Goal: Transaction & Acquisition: Purchase product/service

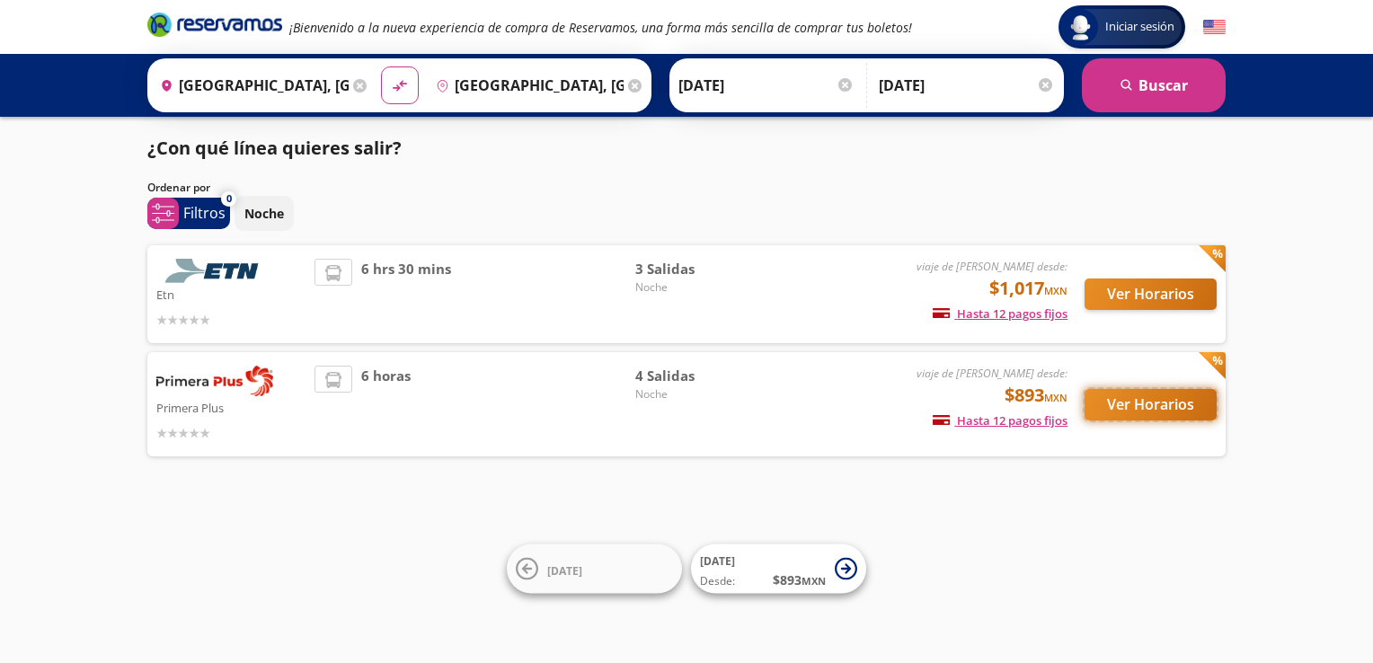
click at [1136, 404] on button "Ver Horarios" at bounding box center [1150, 404] width 132 height 31
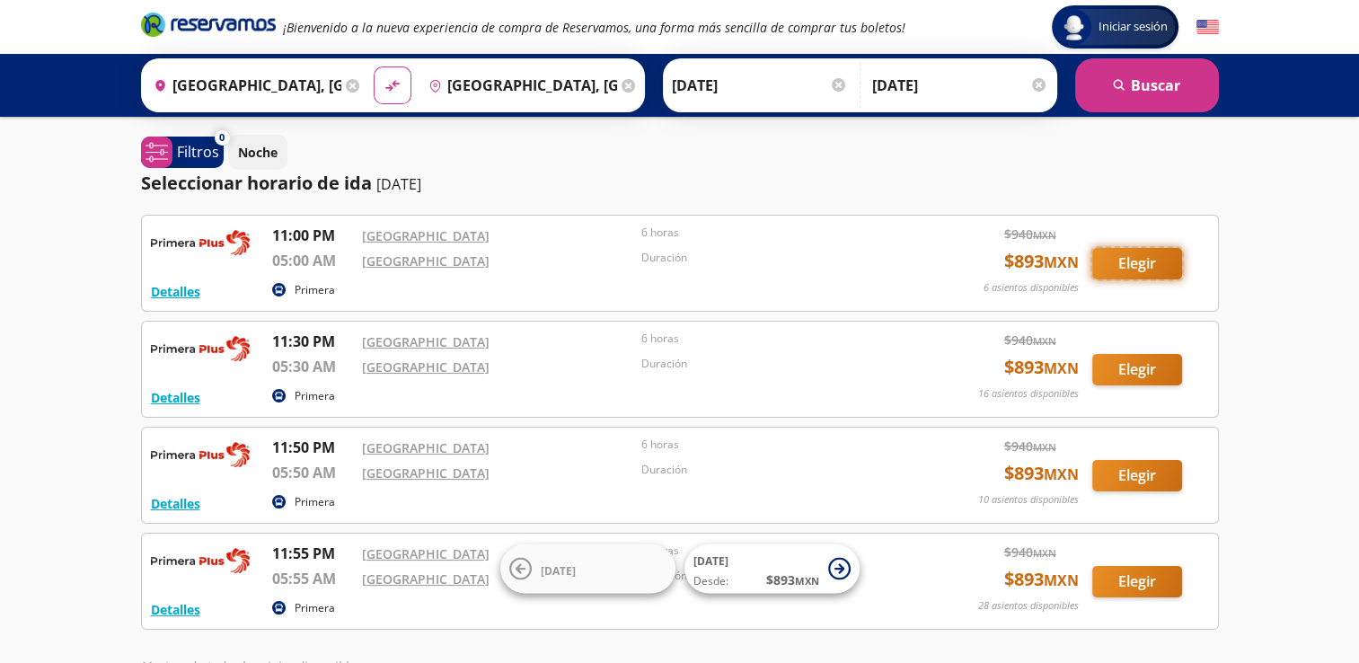
click at [1146, 272] on button "Elegir" at bounding box center [1138, 263] width 90 height 31
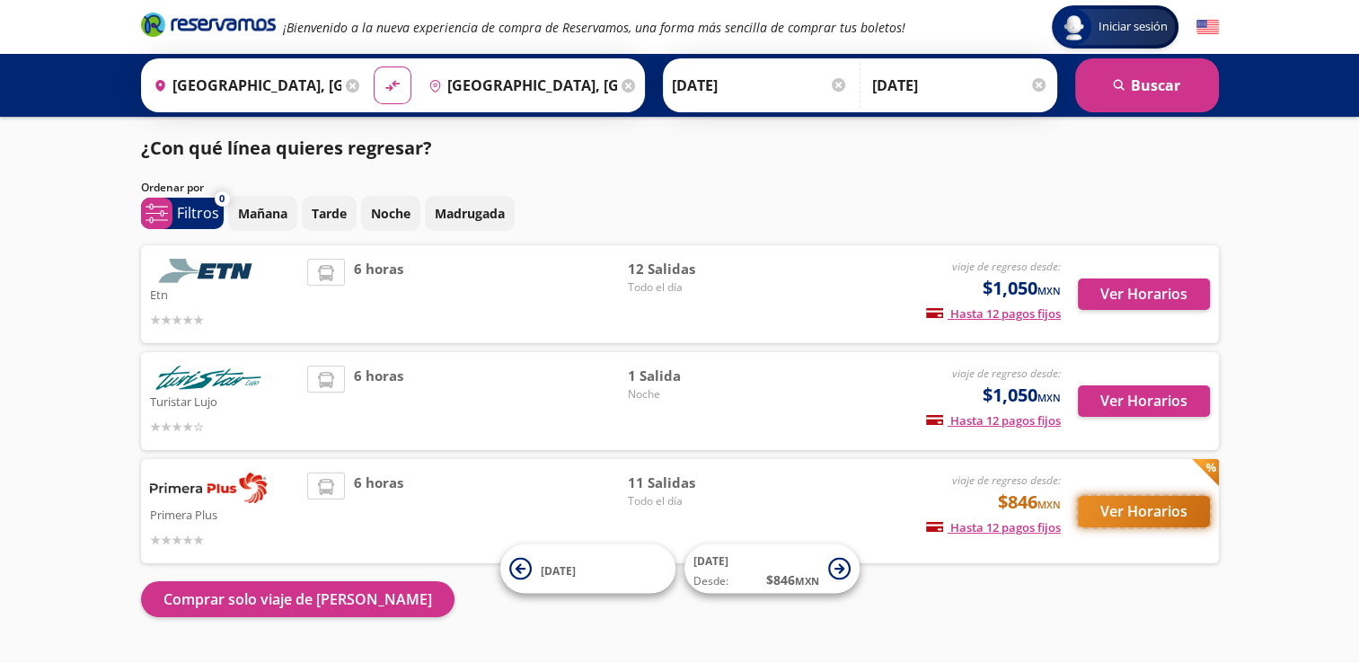
click at [1126, 499] on button "Ver Horarios" at bounding box center [1144, 511] width 132 height 31
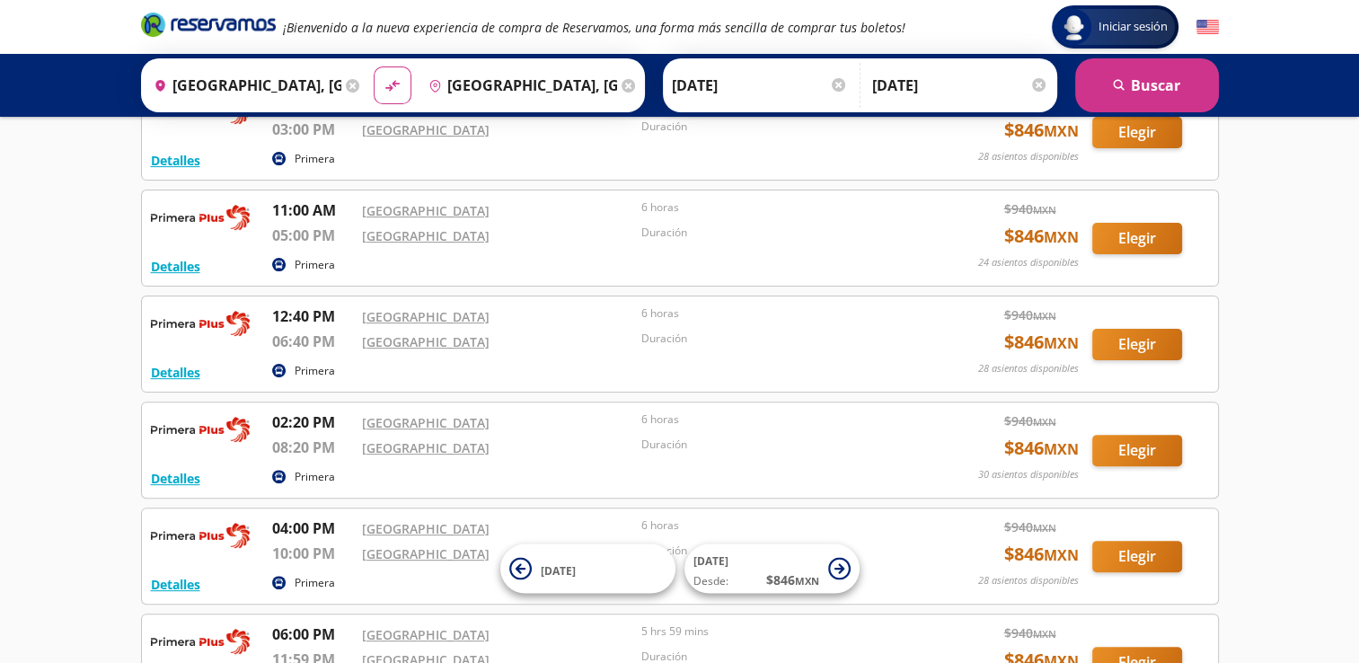
scroll to position [457, 0]
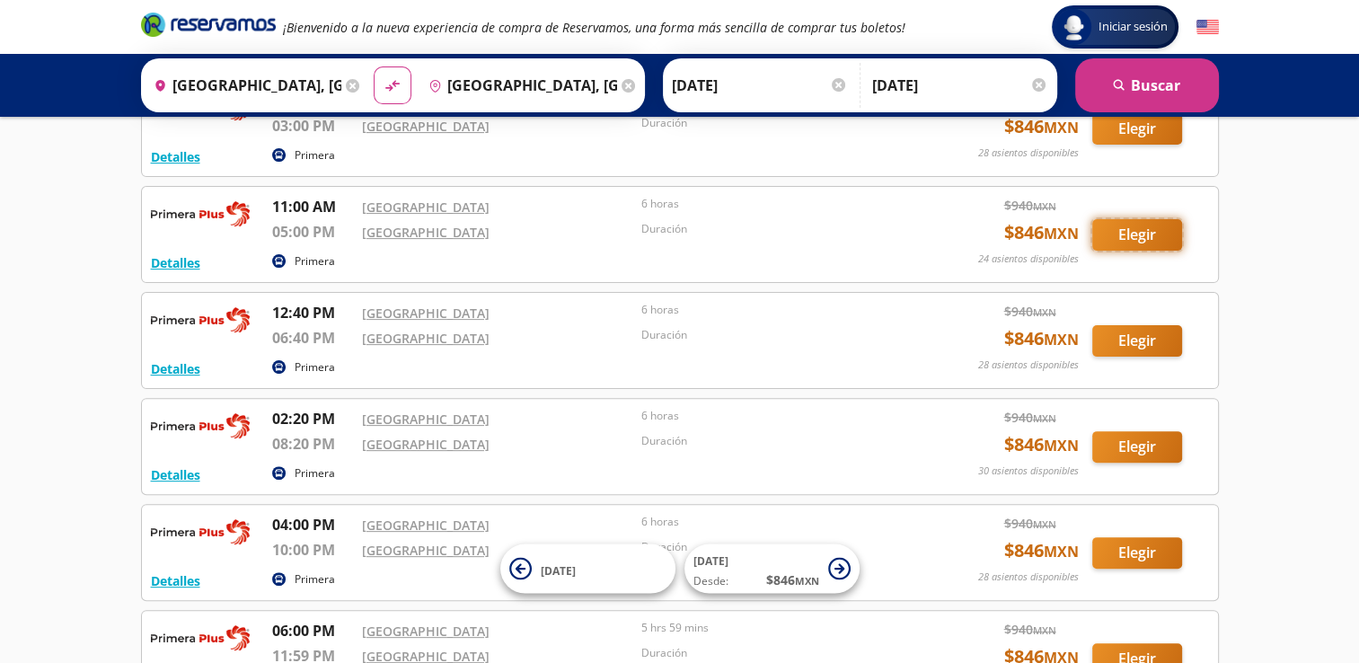
click at [1136, 231] on button "Elegir" at bounding box center [1138, 234] width 90 height 31
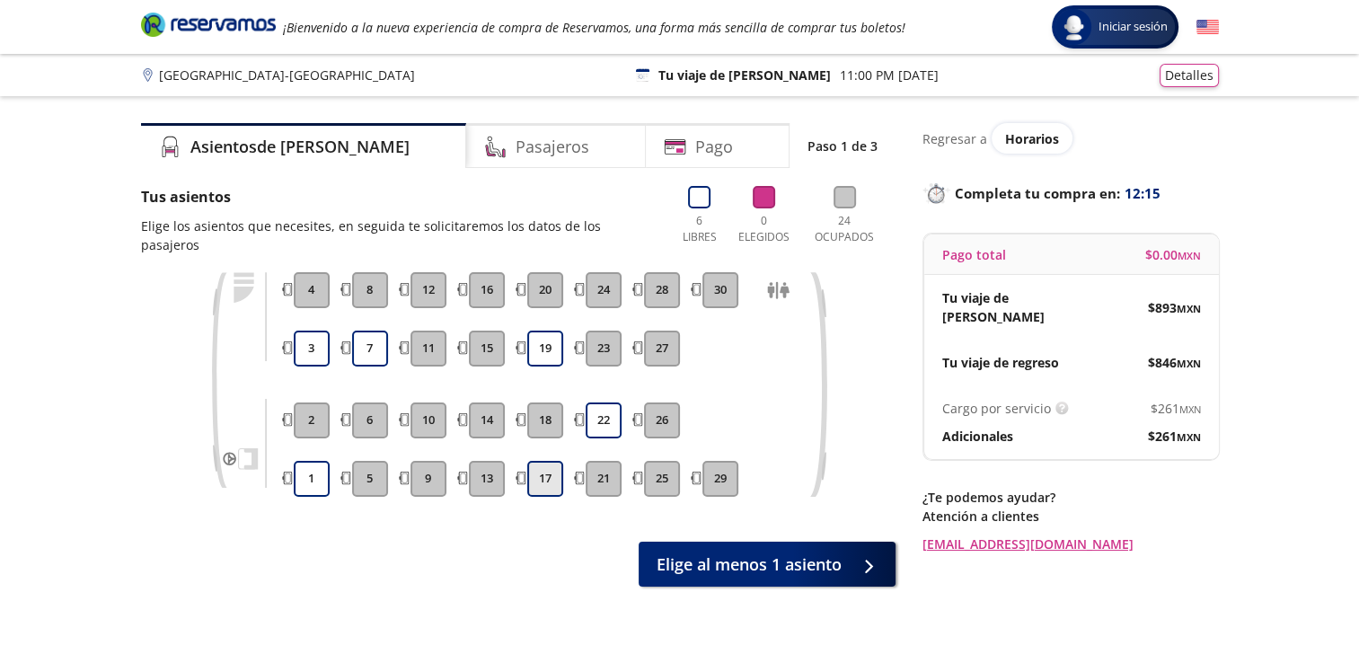
click at [540, 461] on button "17" at bounding box center [545, 479] width 36 height 36
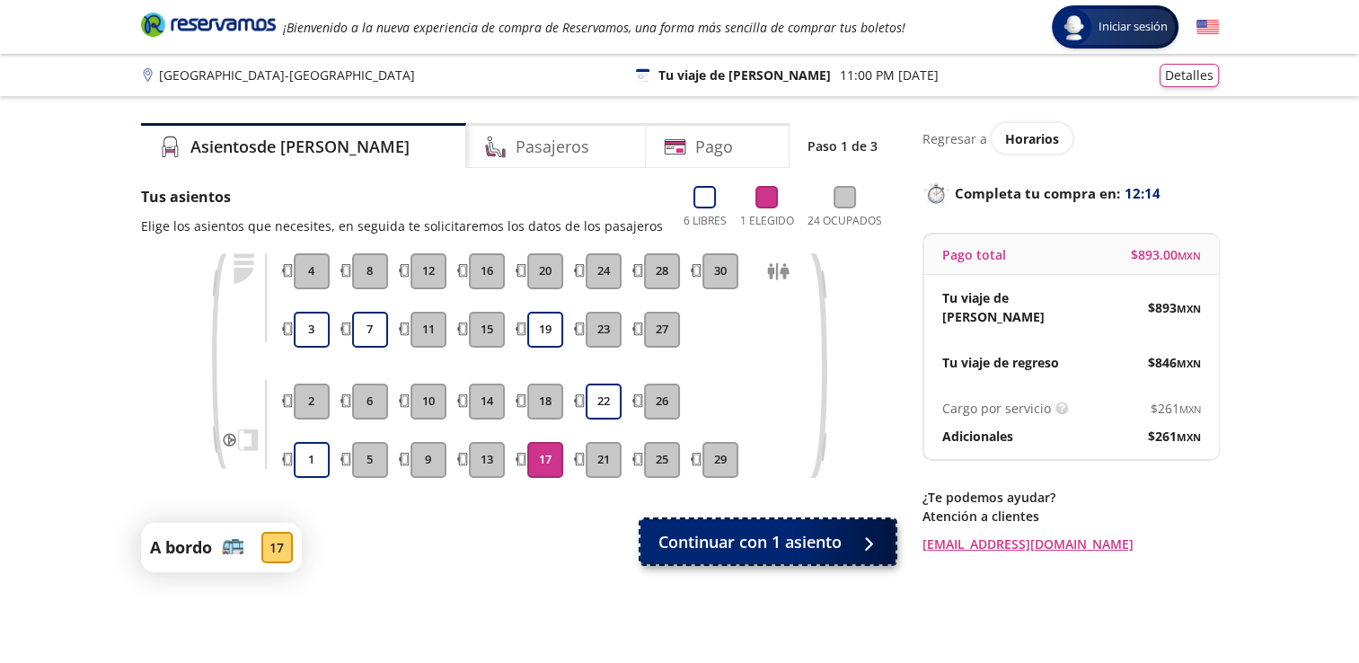
click at [765, 537] on span "Continuar con 1 asiento" at bounding box center [750, 542] width 183 height 24
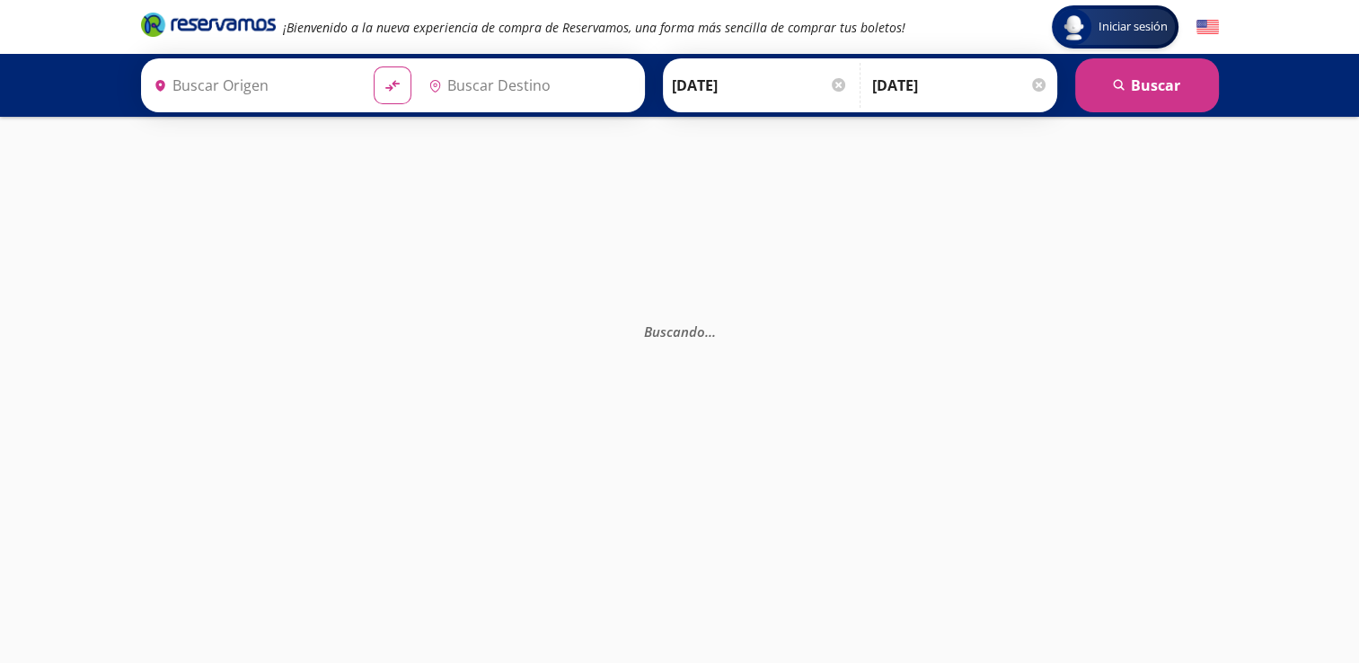
type input "Central del Norte, Distrito Federal"
type input "Central Aguascalientes, Aguascalientes"
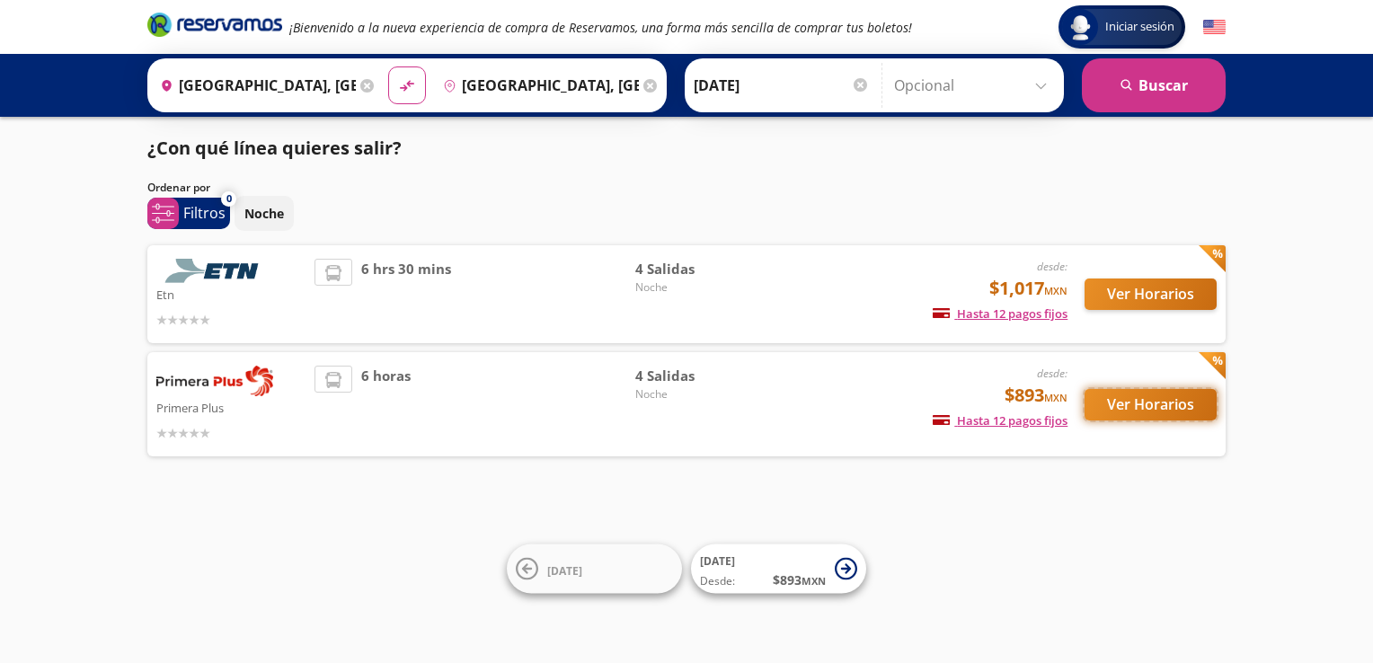
click at [1145, 419] on button "Ver Horarios" at bounding box center [1150, 404] width 132 height 31
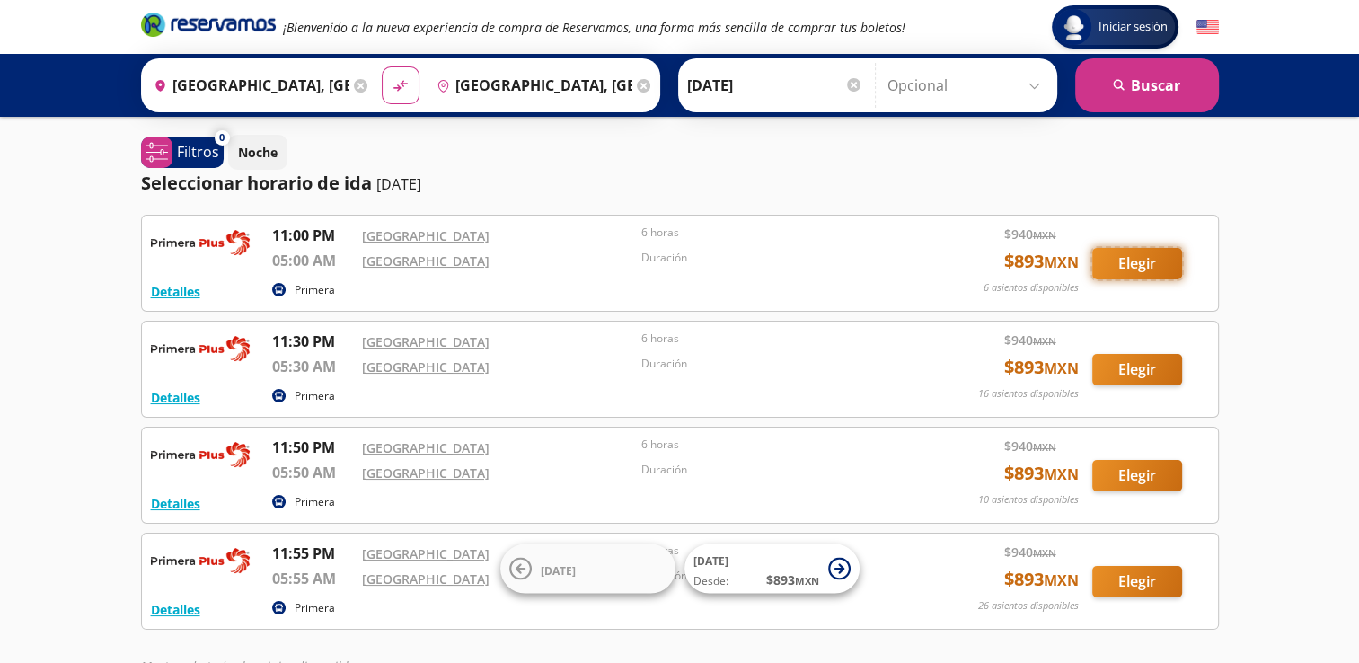
click at [1146, 268] on button "Elegir" at bounding box center [1138, 263] width 90 height 31
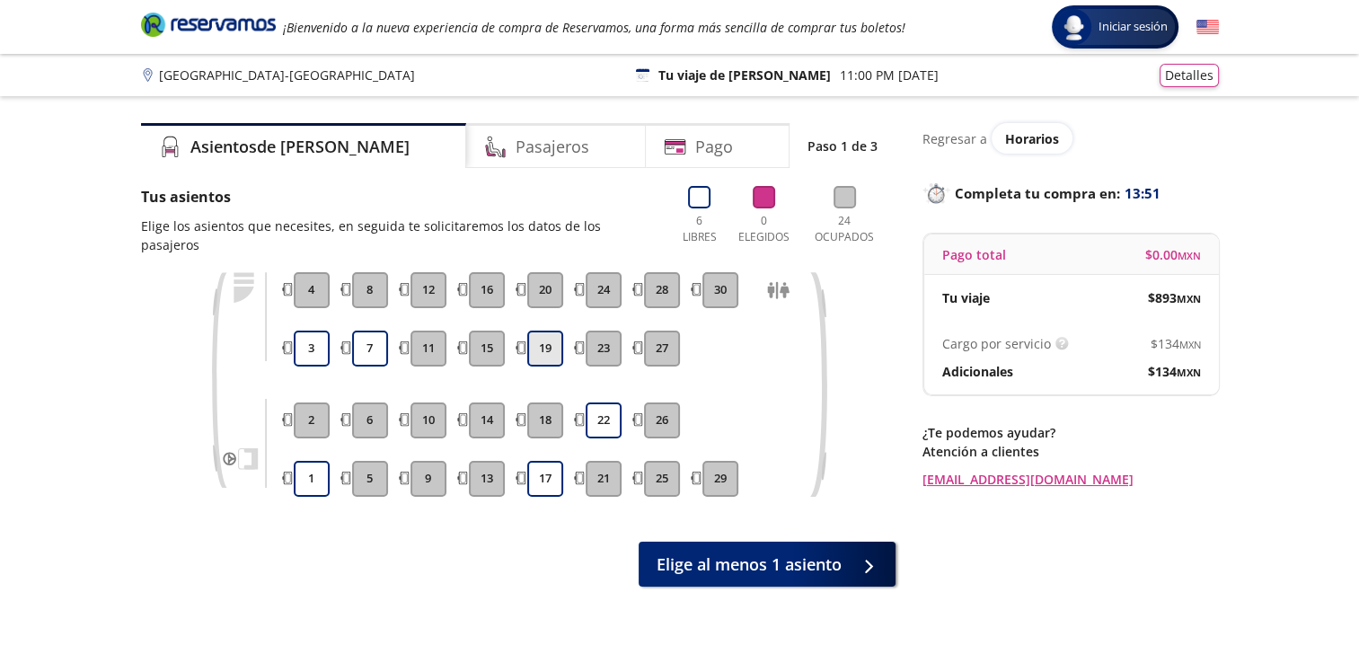
click at [544, 336] on button "19" at bounding box center [545, 349] width 36 height 36
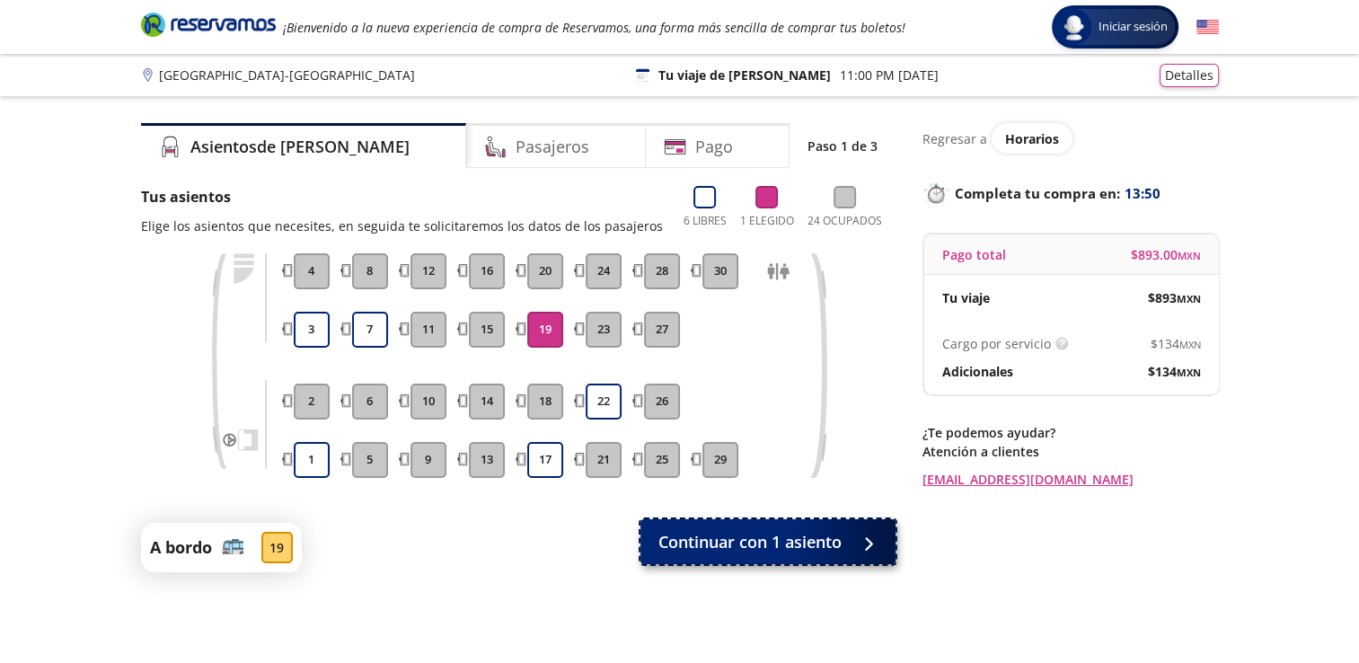
click at [758, 534] on span "Continuar con 1 asiento" at bounding box center [750, 542] width 183 height 24
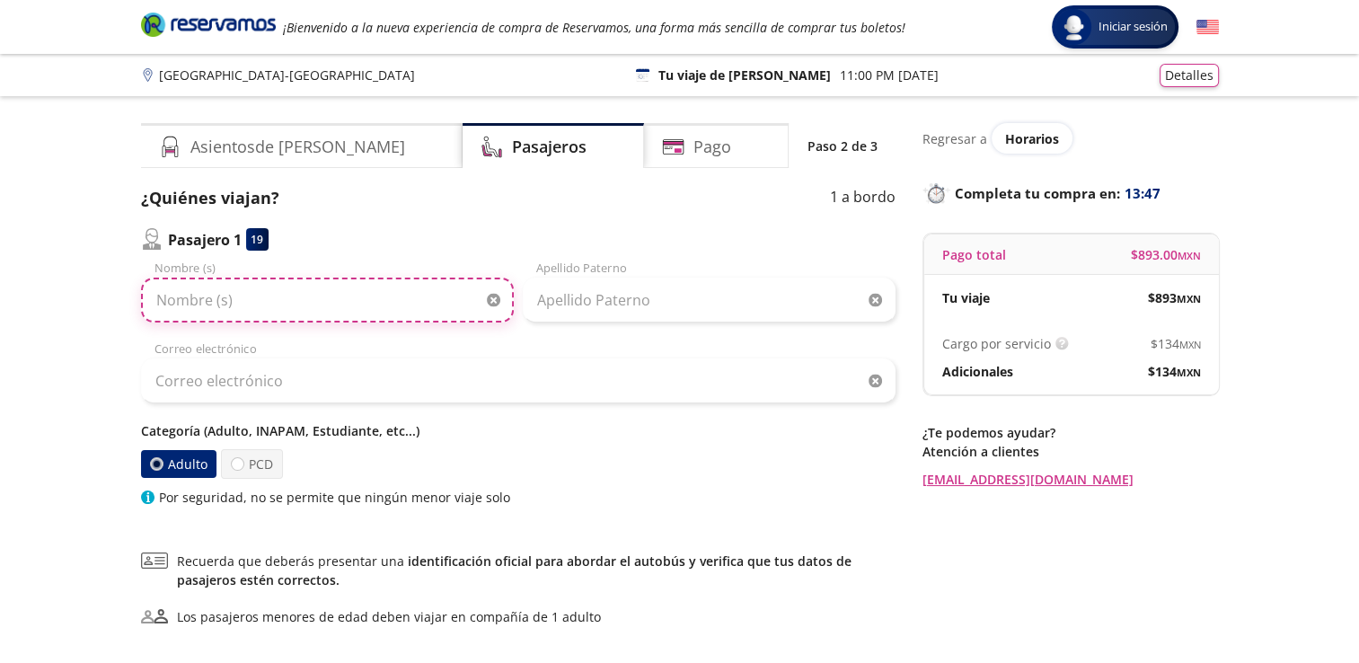
click at [262, 300] on input "Nombre (s)" at bounding box center [327, 300] width 373 height 45
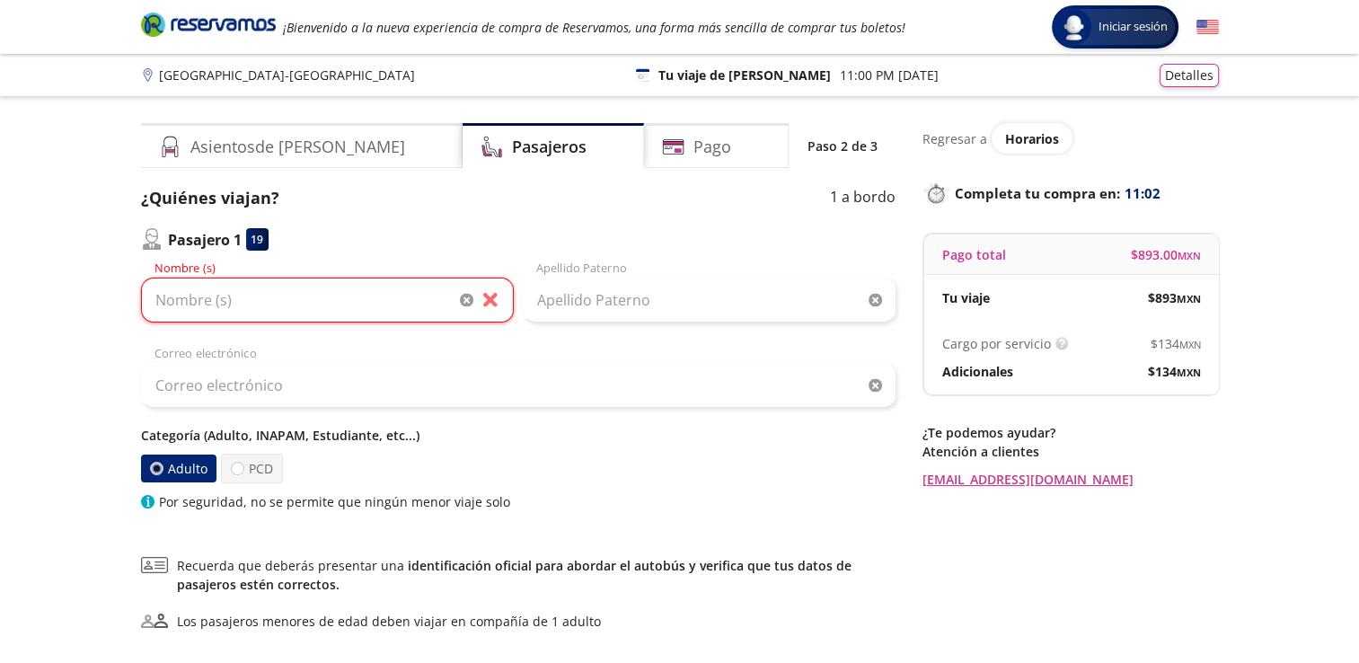
click at [409, 243] on div "Pasajero 1 19" at bounding box center [518, 239] width 755 height 22
click at [217, 282] on input "Nombre (s)" at bounding box center [327, 300] width 373 height 45
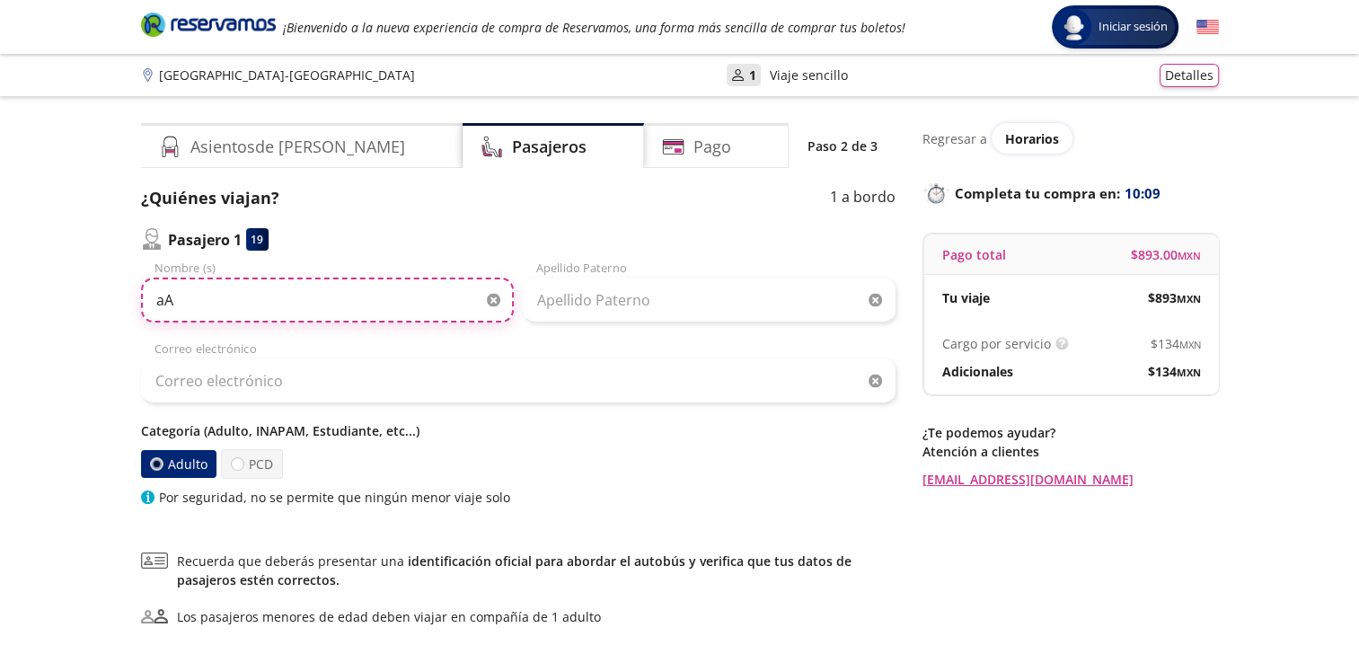
type input "a"
click at [376, 305] on input "Anubis [PERSON_NAME] de la [PERSON_NAME]" at bounding box center [327, 300] width 373 height 45
type input "Anubis"
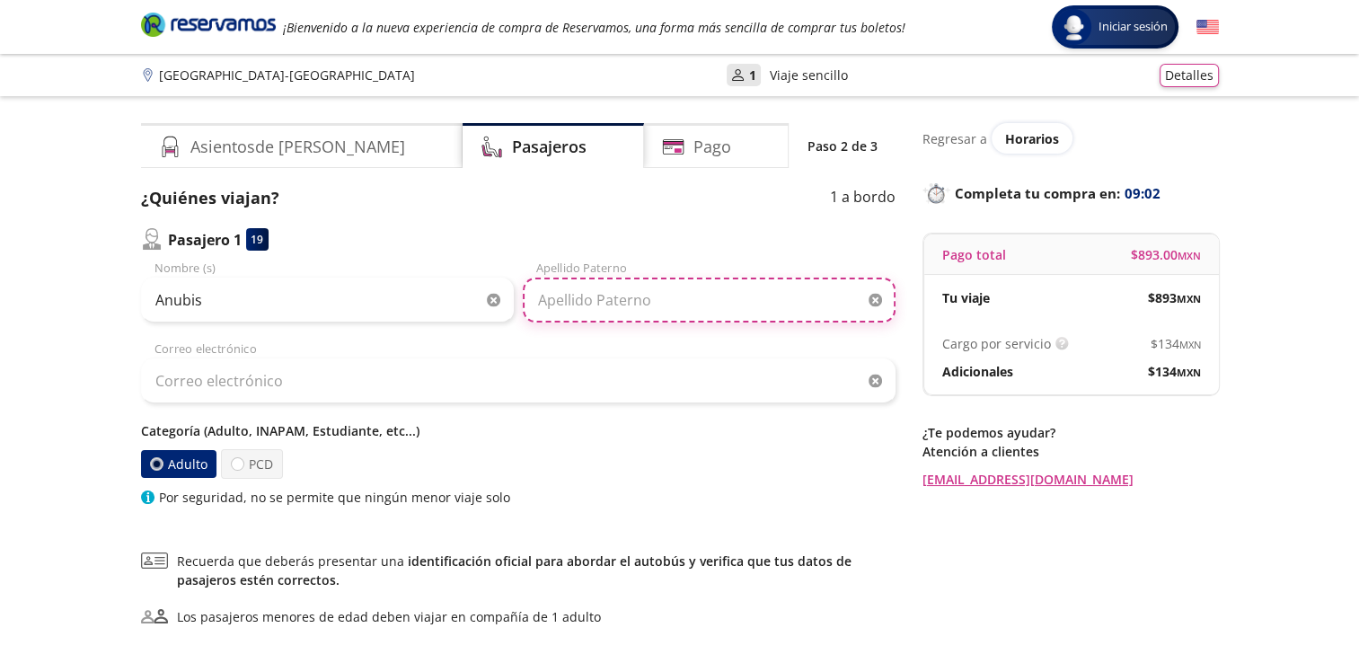
click at [651, 300] on input "Apellido Paterno" at bounding box center [709, 300] width 373 height 45
type input "Enríquez de la Cruz"
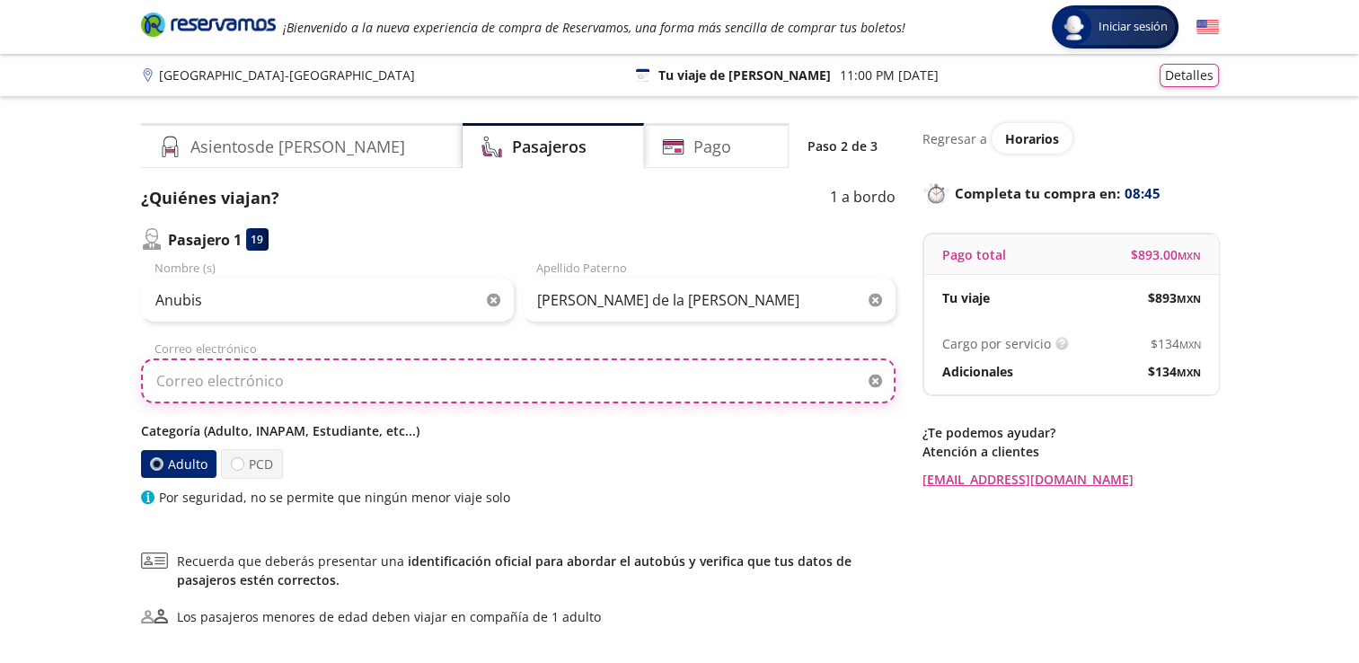
click at [329, 389] on input "Correo electrónico" at bounding box center [518, 380] width 755 height 45
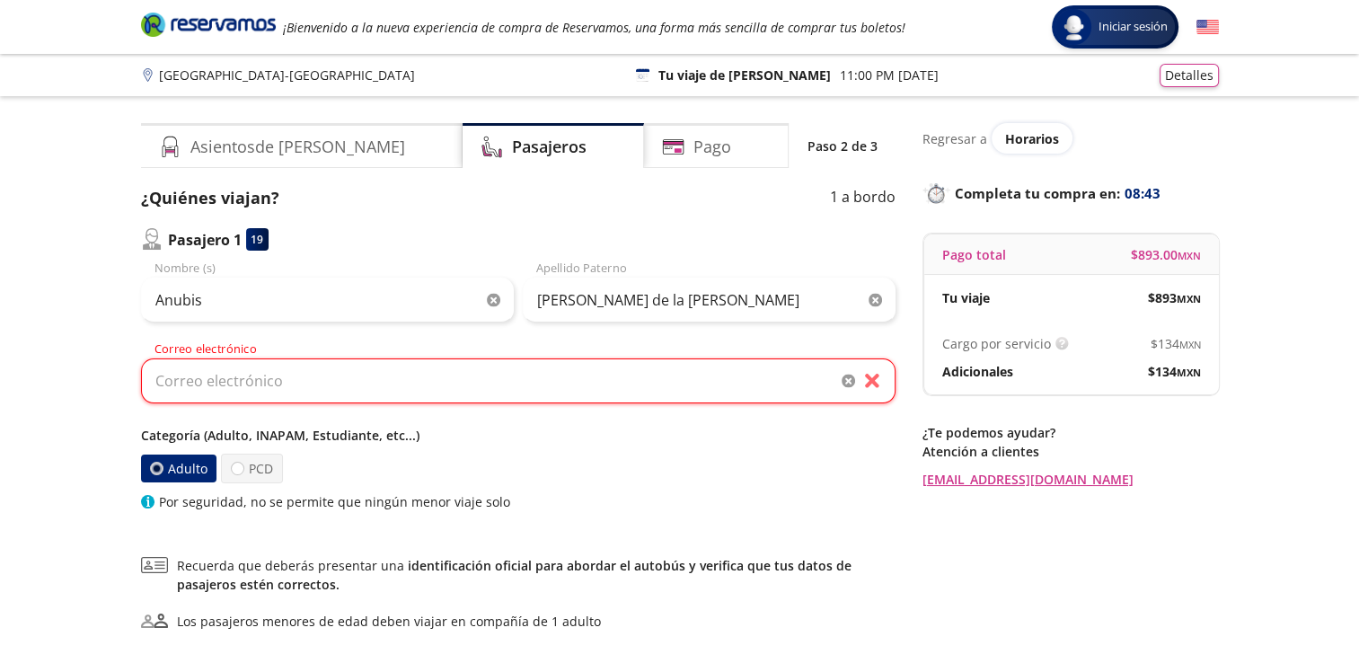
click at [651, 466] on div "Adulto PCD" at bounding box center [518, 469] width 755 height 30
click at [237, 373] on input "Correo electrónico" at bounding box center [518, 380] width 755 height 45
type input "[EMAIL_ADDRESS][DOMAIN_NAME]"
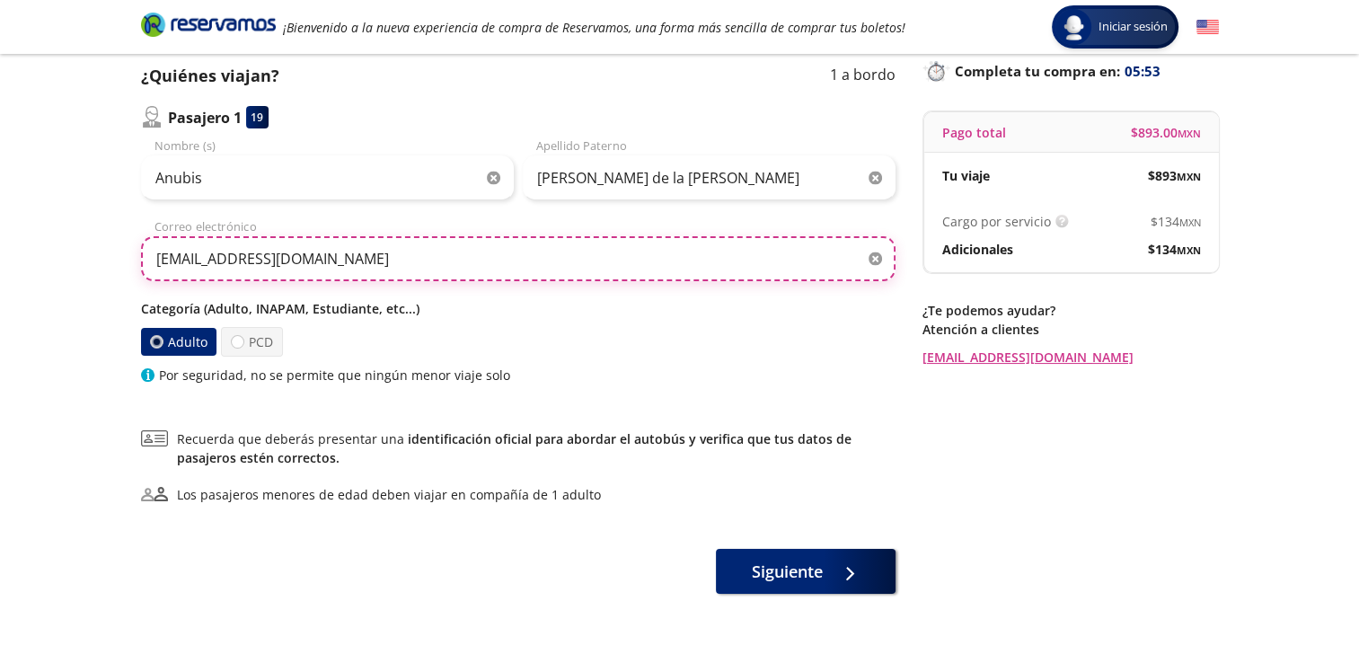
scroll to position [130, 0]
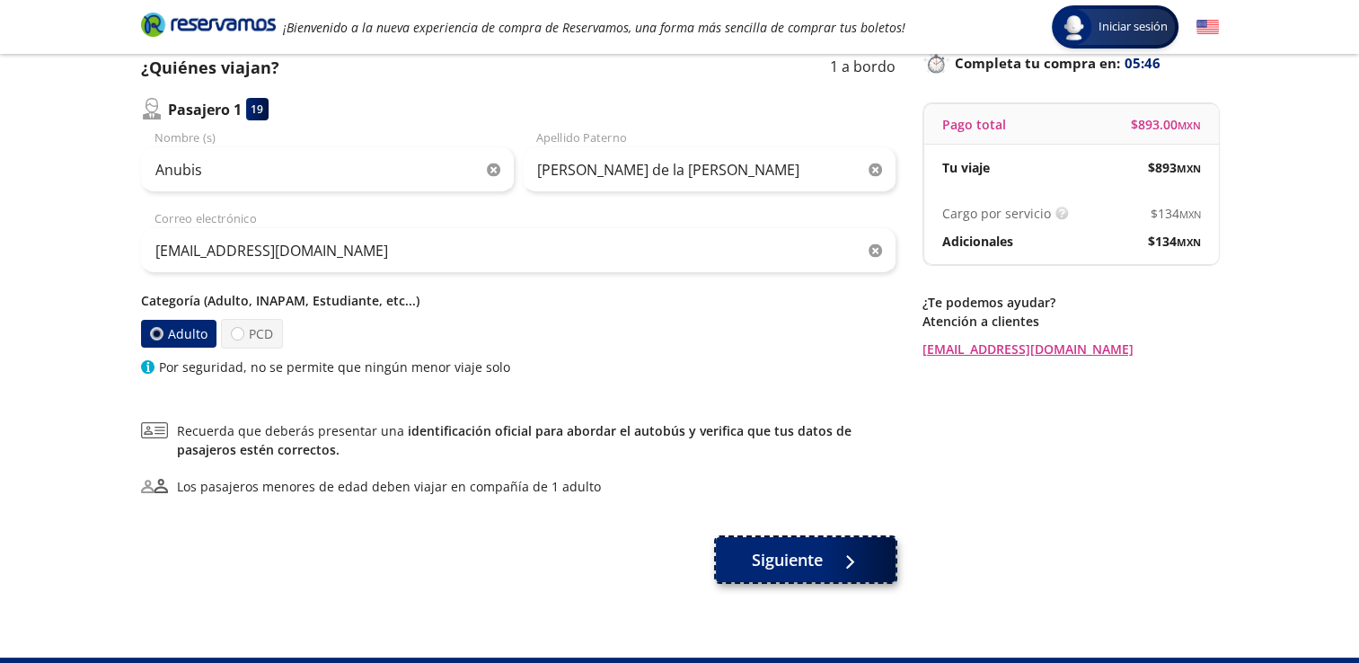
click at [816, 570] on span "Siguiente" at bounding box center [787, 560] width 71 height 24
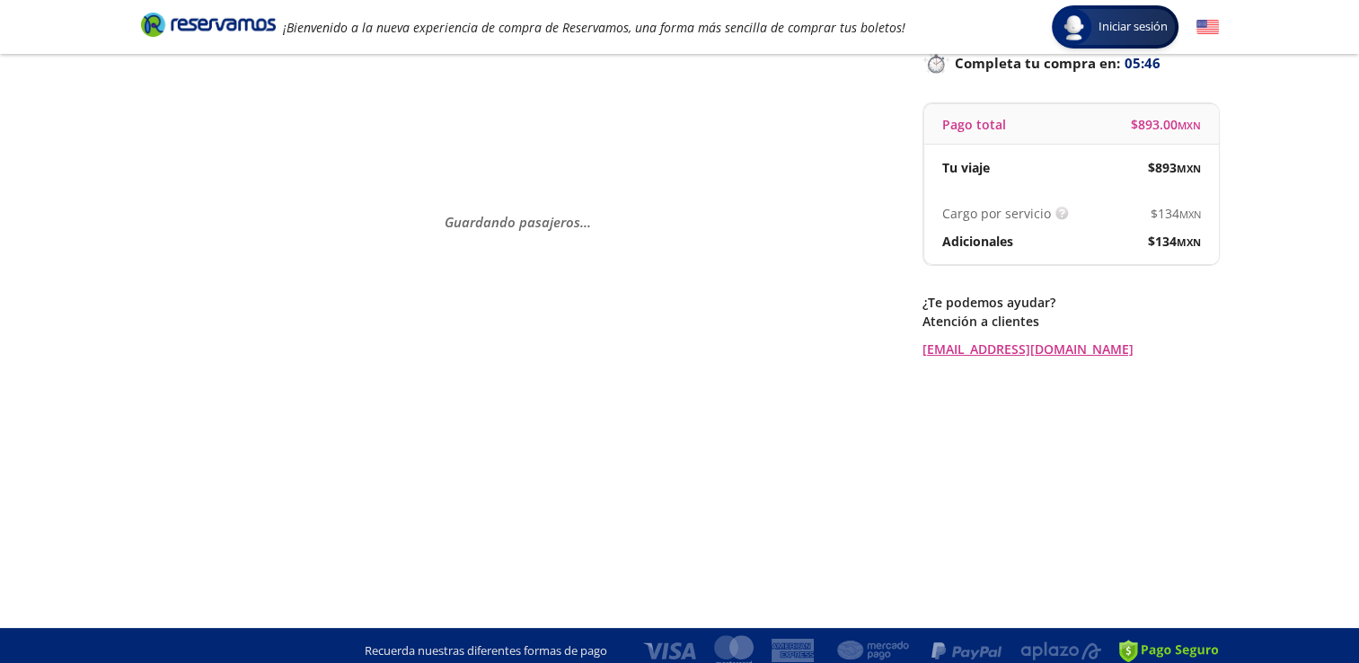
scroll to position [0, 0]
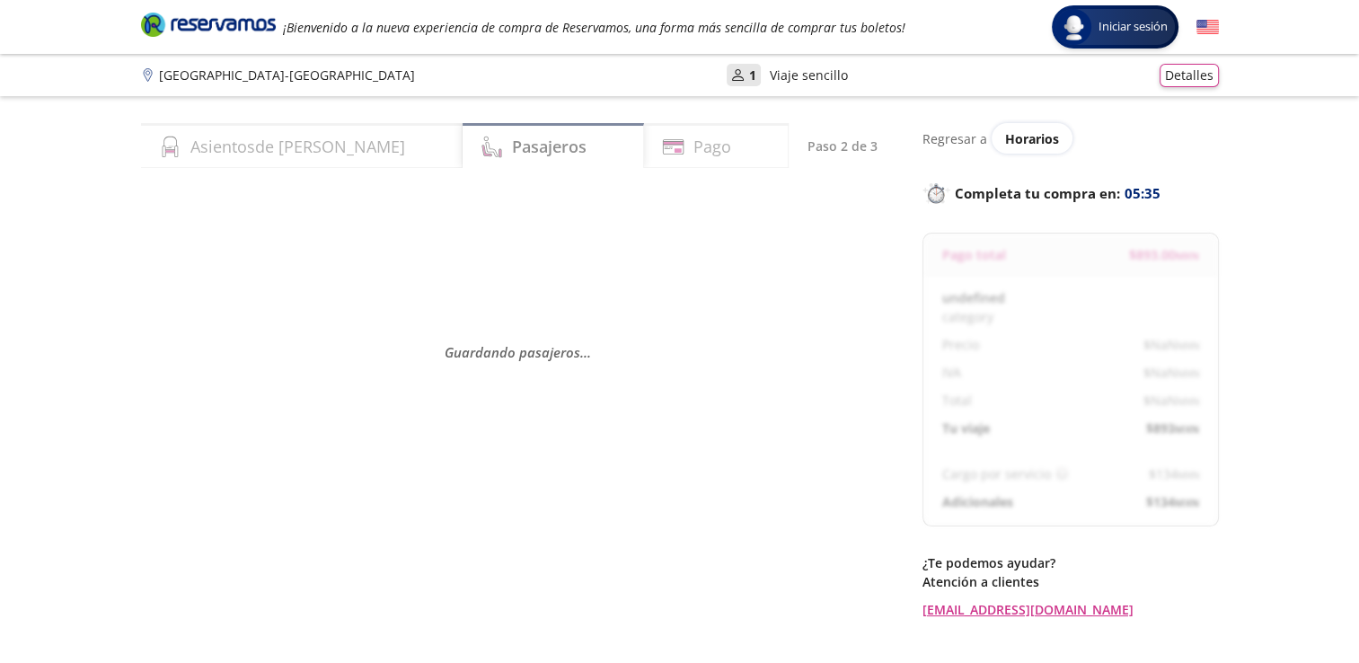
select select "MX"
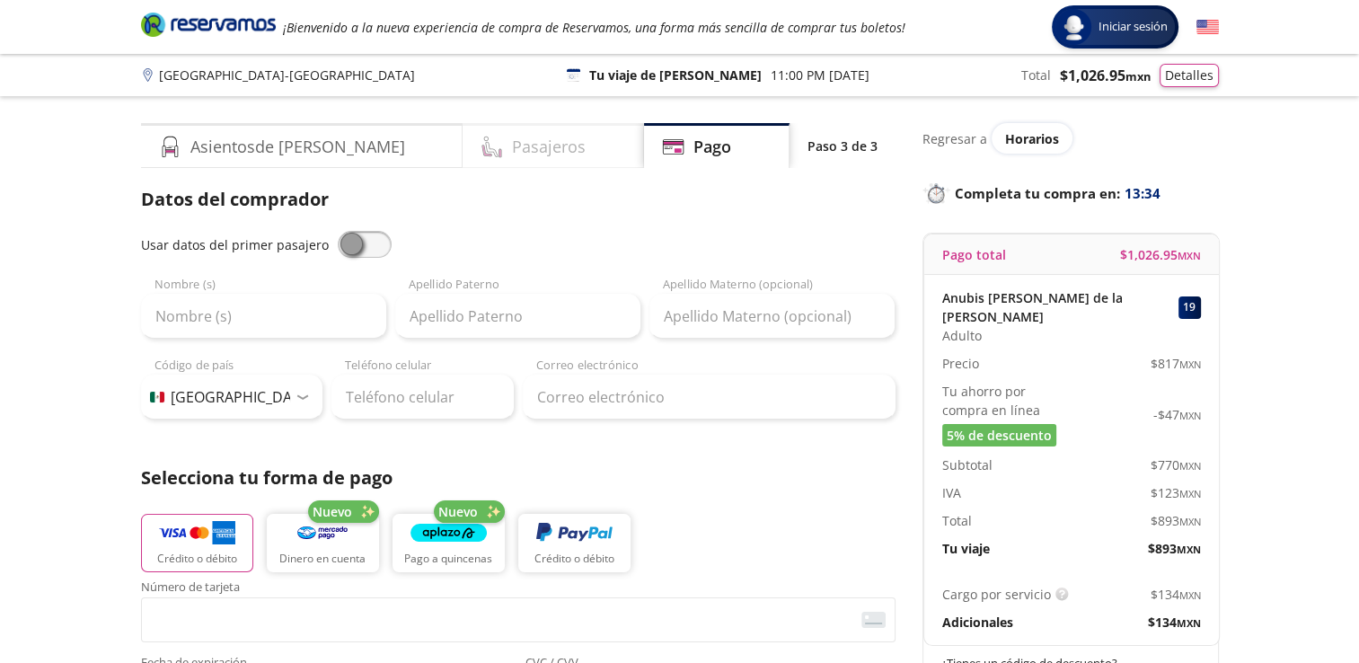
click at [512, 142] on h4 "Pasajeros" at bounding box center [549, 147] width 74 height 24
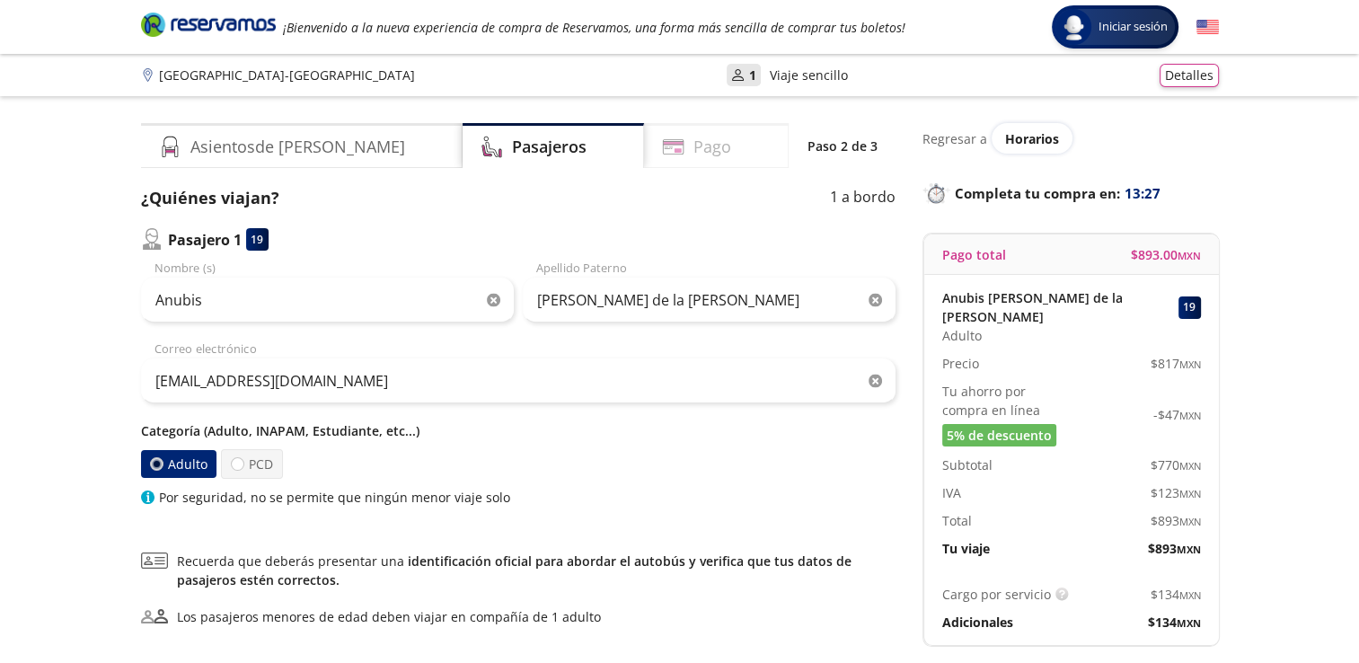
click at [704, 144] on div "Pago" at bounding box center [716, 145] width 145 height 45
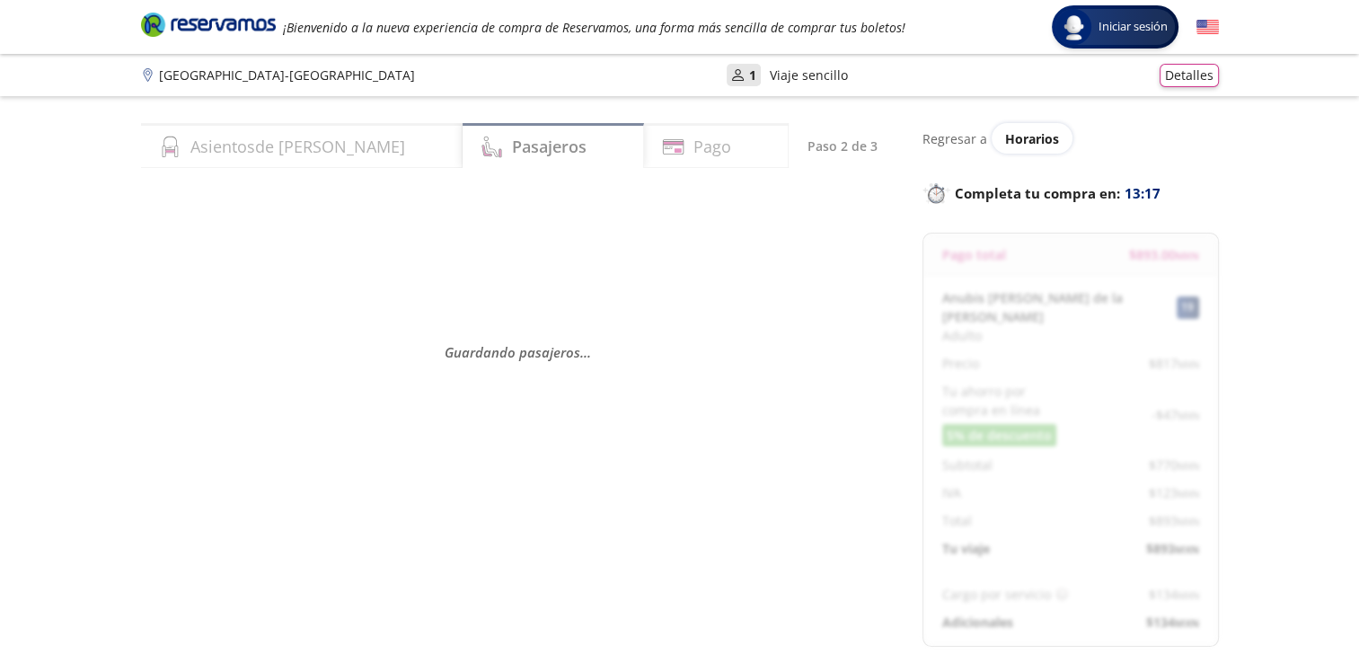
click at [664, 165] on div "Pago" at bounding box center [716, 145] width 145 height 45
click at [512, 150] on h4 "Pasajeros" at bounding box center [549, 147] width 75 height 24
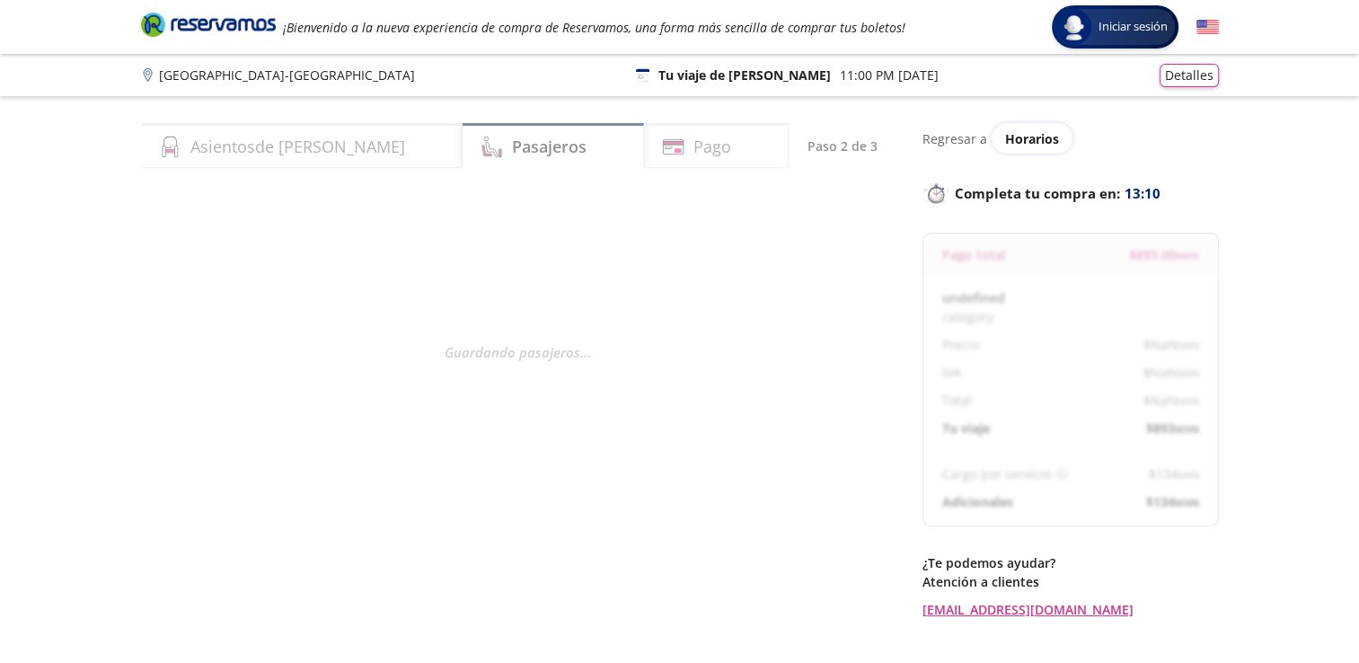
select select "MX"
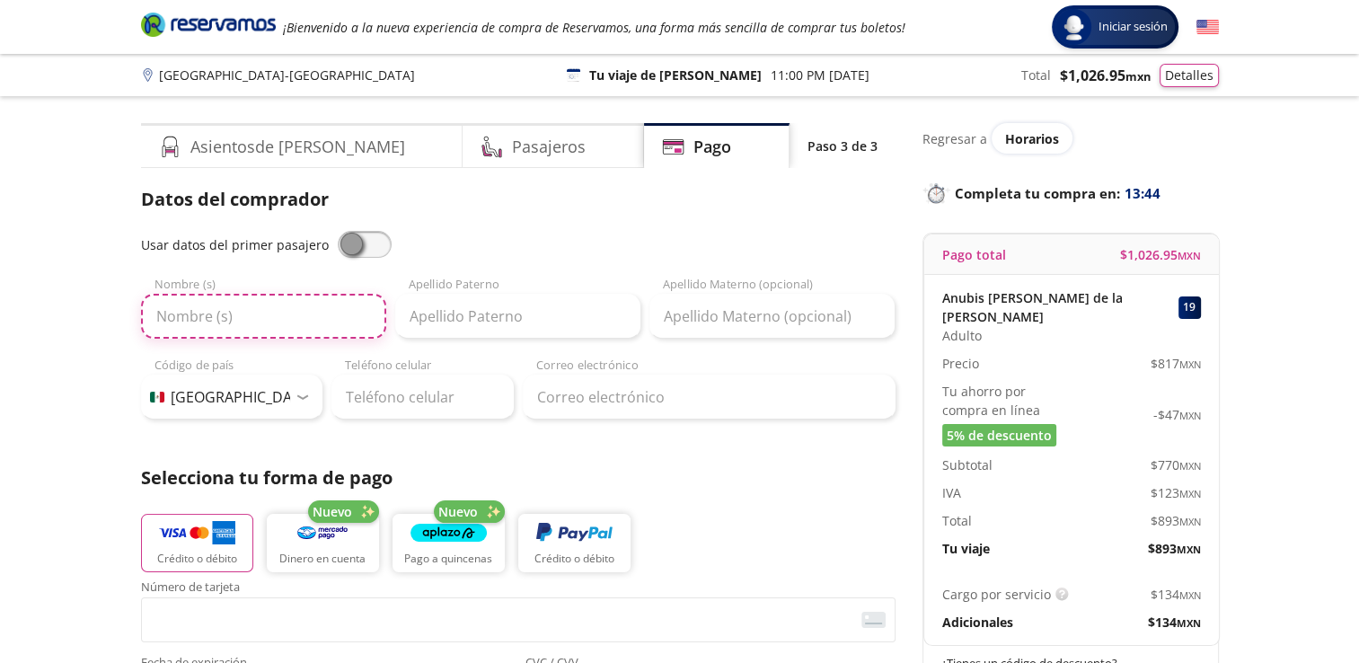
click at [244, 331] on input "Nombre (s)" at bounding box center [263, 316] width 245 height 45
type input "Oliver"
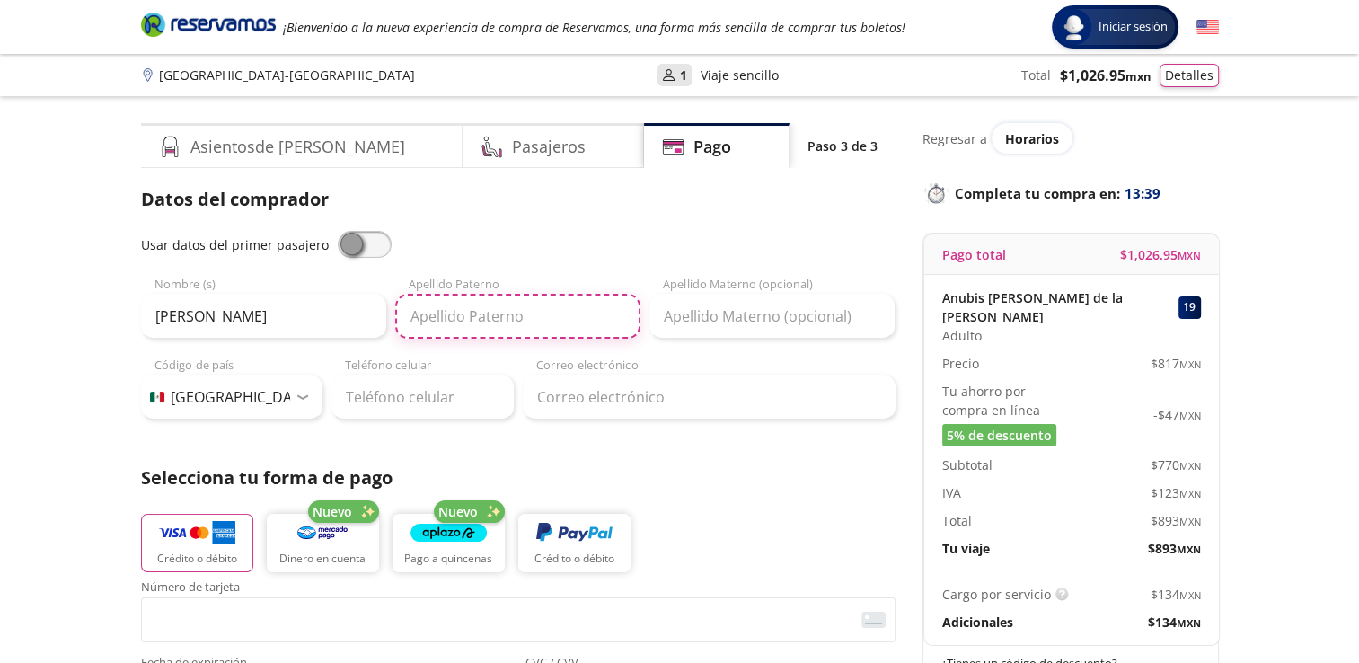
click at [475, 318] on input "Apellido Paterno" at bounding box center [517, 316] width 245 height 45
type input "Ocampo"
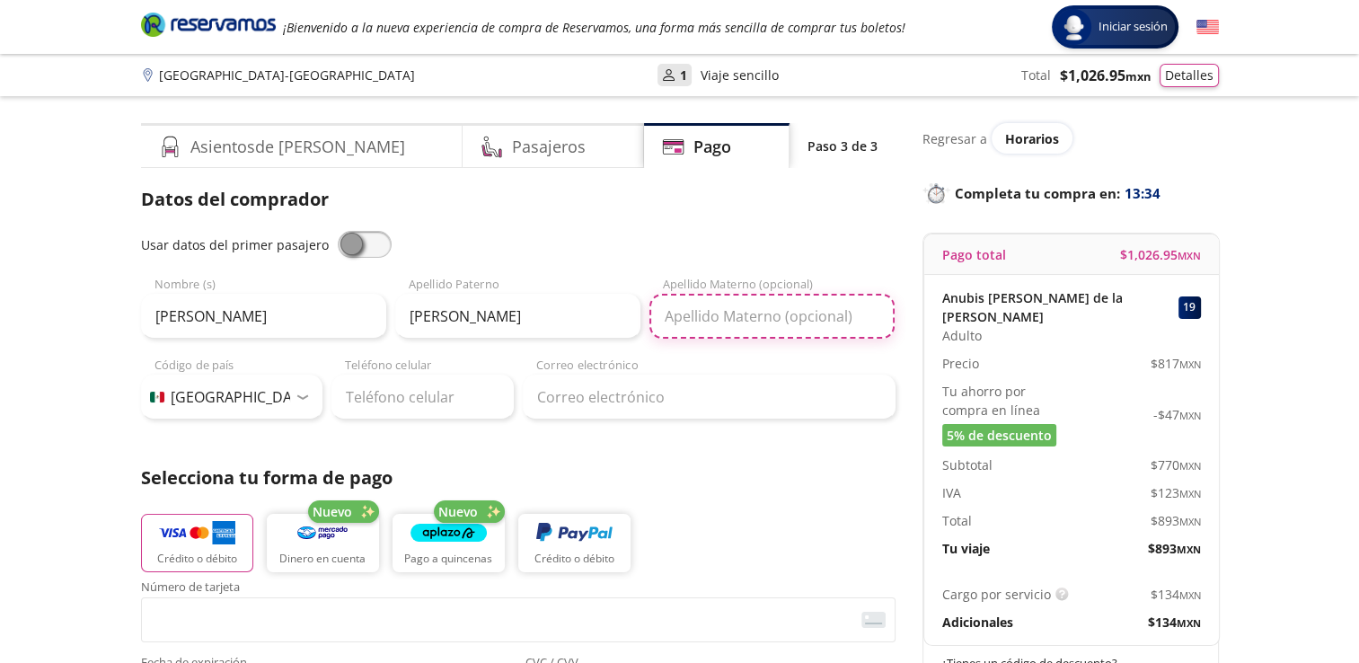
click at [709, 318] on input "Apellido Materno (opcional)" at bounding box center [772, 316] width 245 height 45
type input "Martinez"
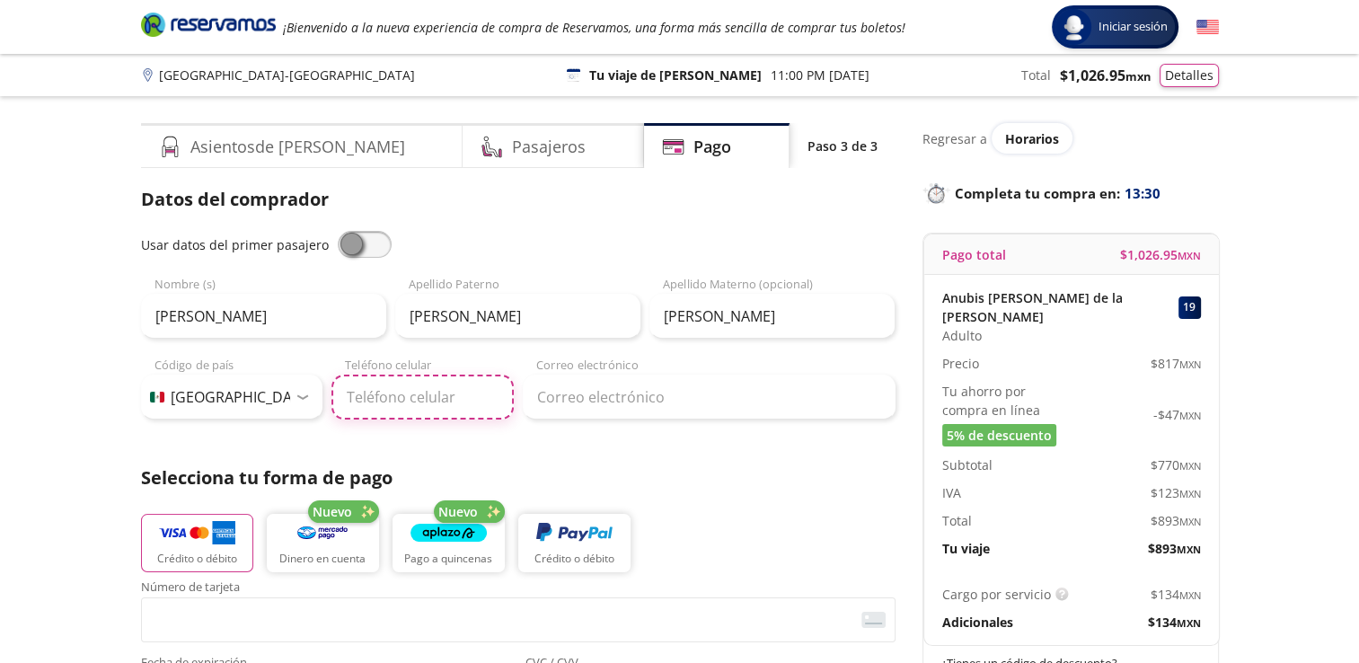
click at [385, 400] on input "Teléfono celular" at bounding box center [423, 397] width 182 height 45
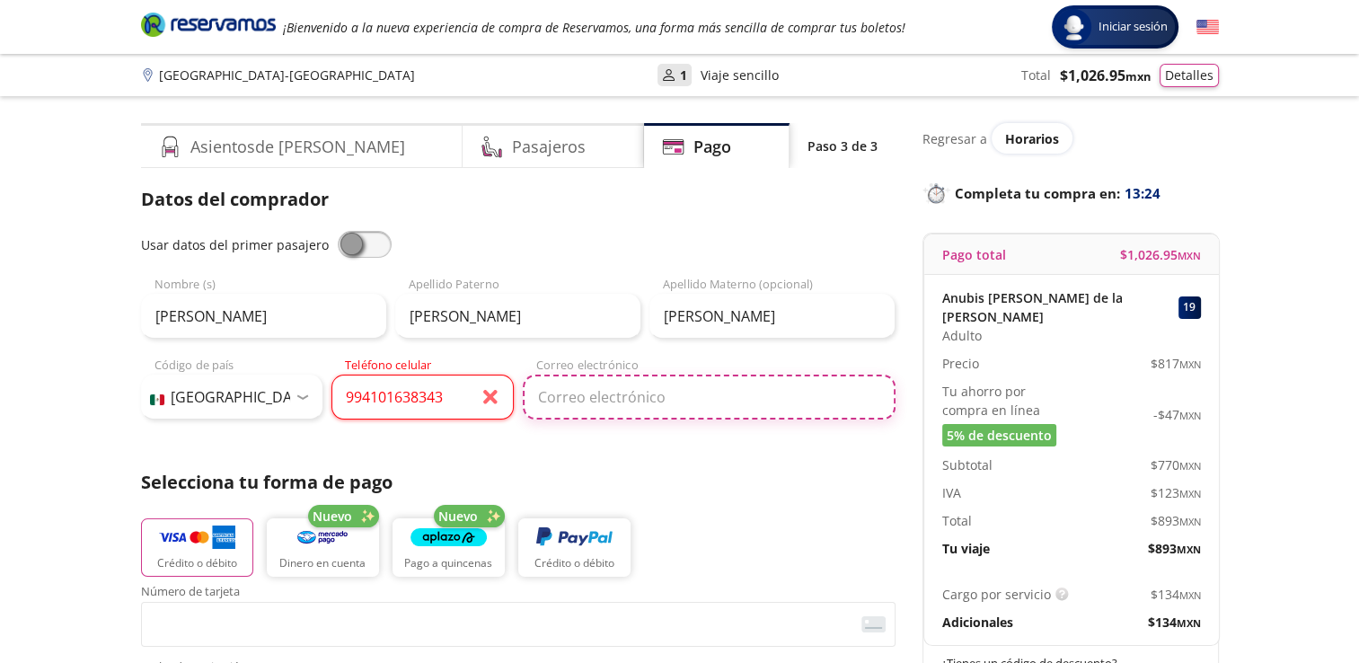
click at [546, 397] on input "Correo electrónico" at bounding box center [709, 397] width 373 height 45
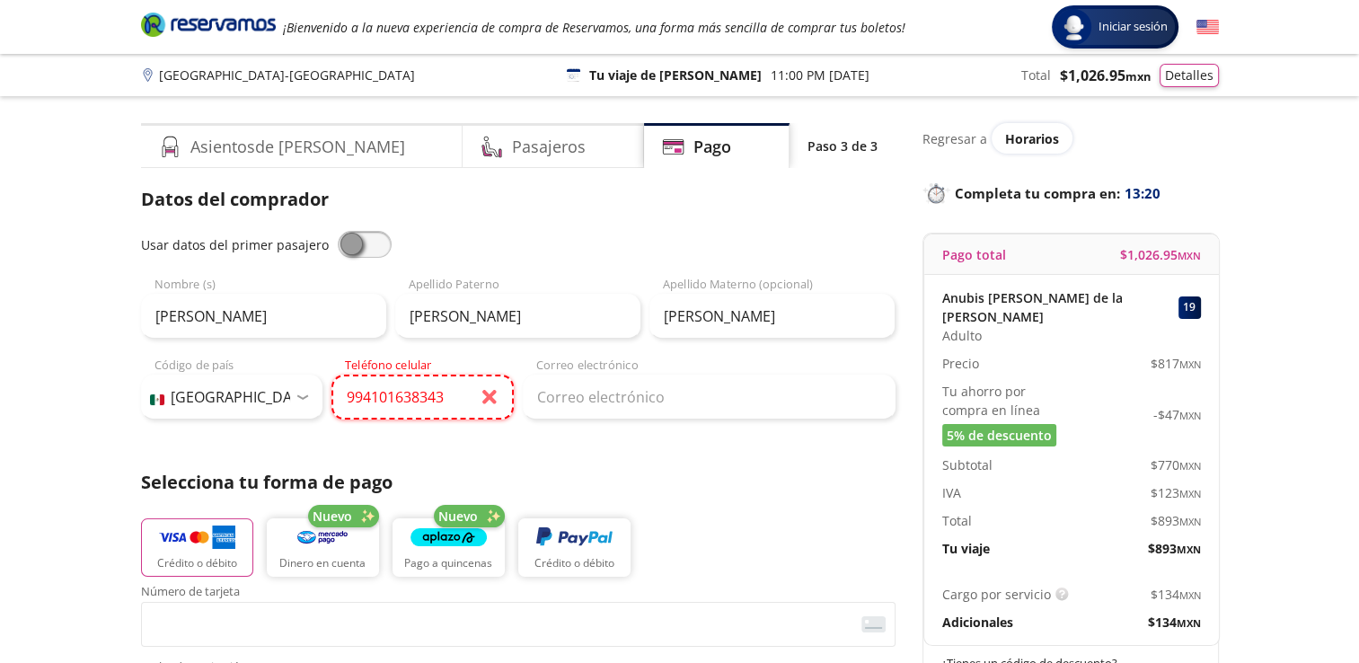
click at [395, 399] on input "994101638343" at bounding box center [423, 397] width 182 height 45
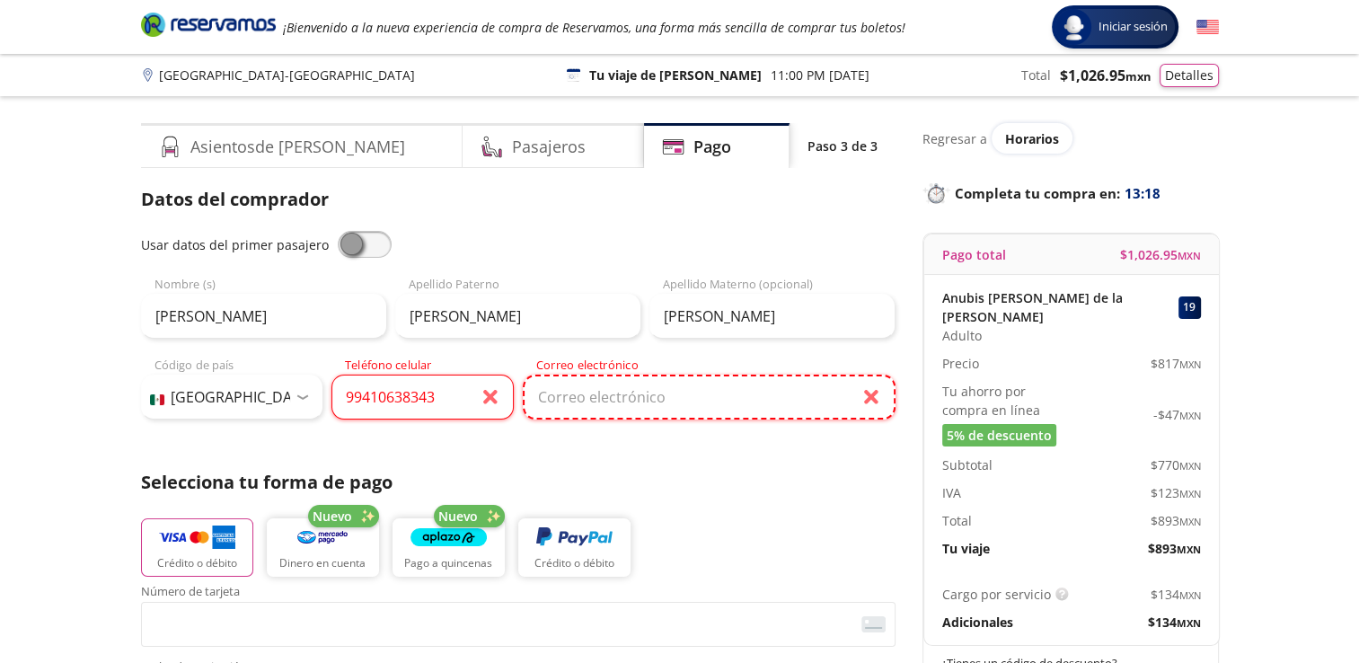
click at [668, 389] on input "Correo electrónico" at bounding box center [709, 397] width 373 height 45
click at [418, 401] on input "99410638343" at bounding box center [423, 397] width 182 height 45
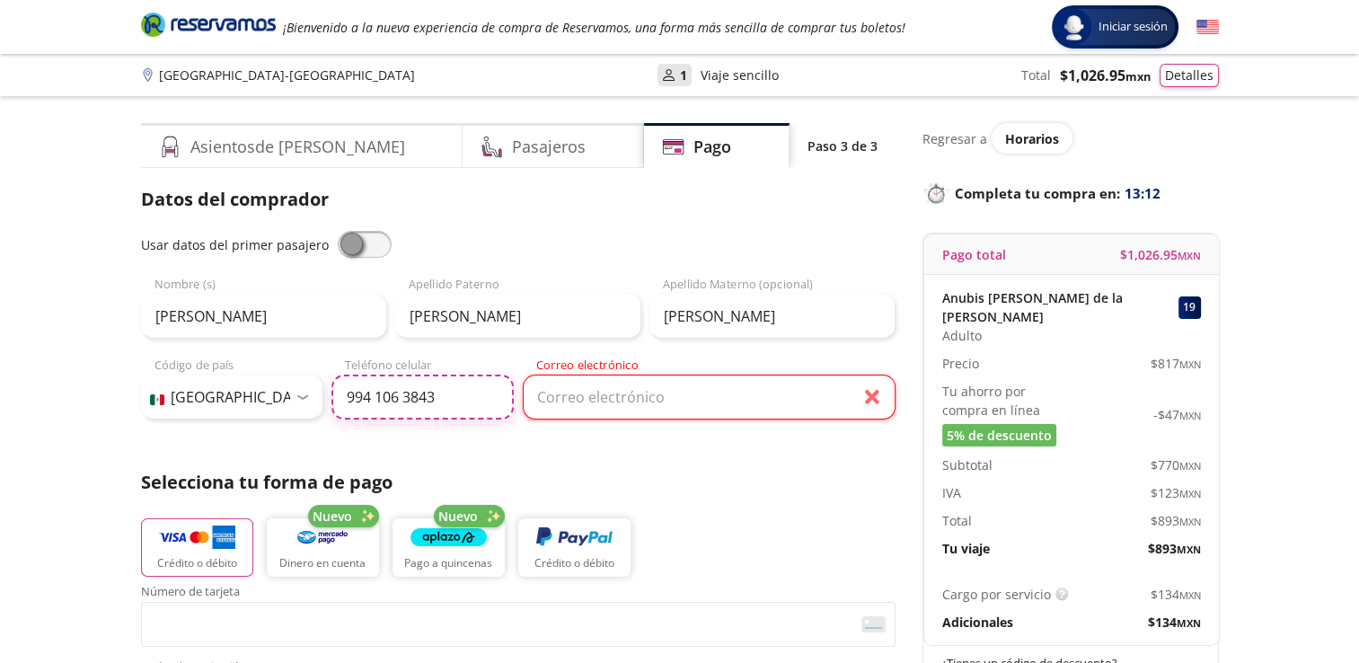
type input "994 106 3843"
click at [658, 410] on input "Correo electrónico" at bounding box center [709, 397] width 373 height 45
type input "[EMAIL_ADDRESS][DOMAIN_NAME]"
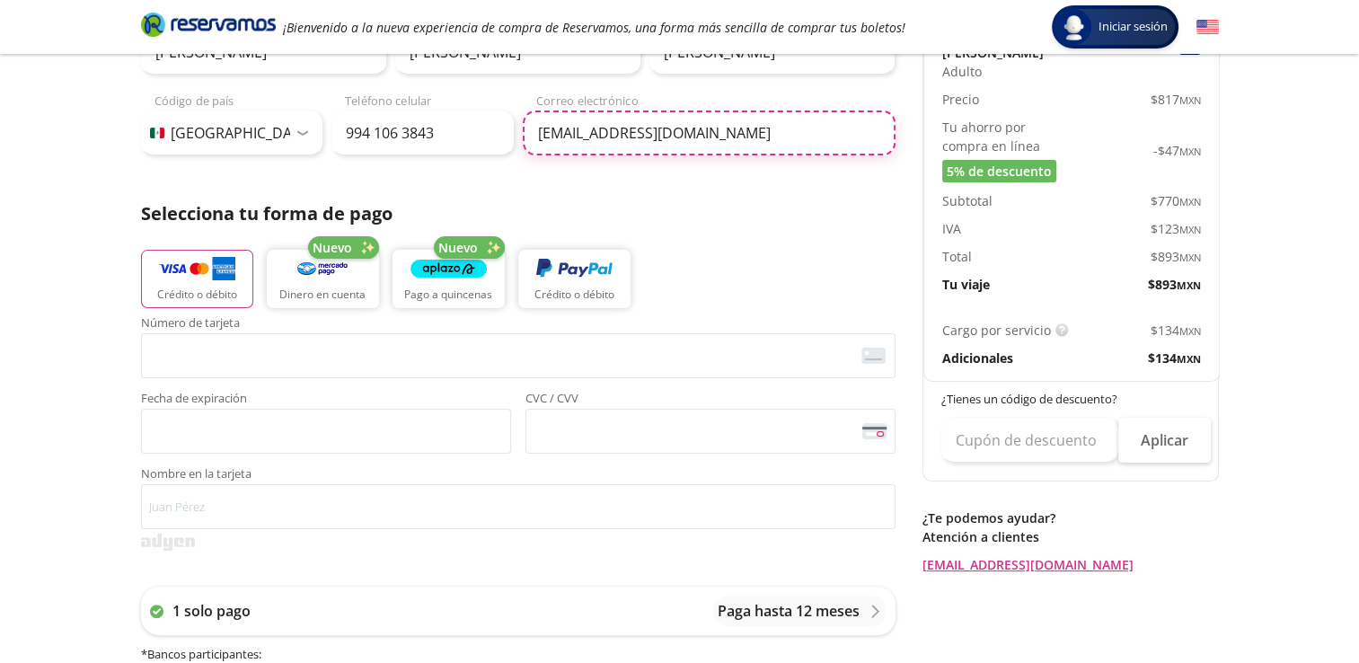
scroll to position [270, 0]
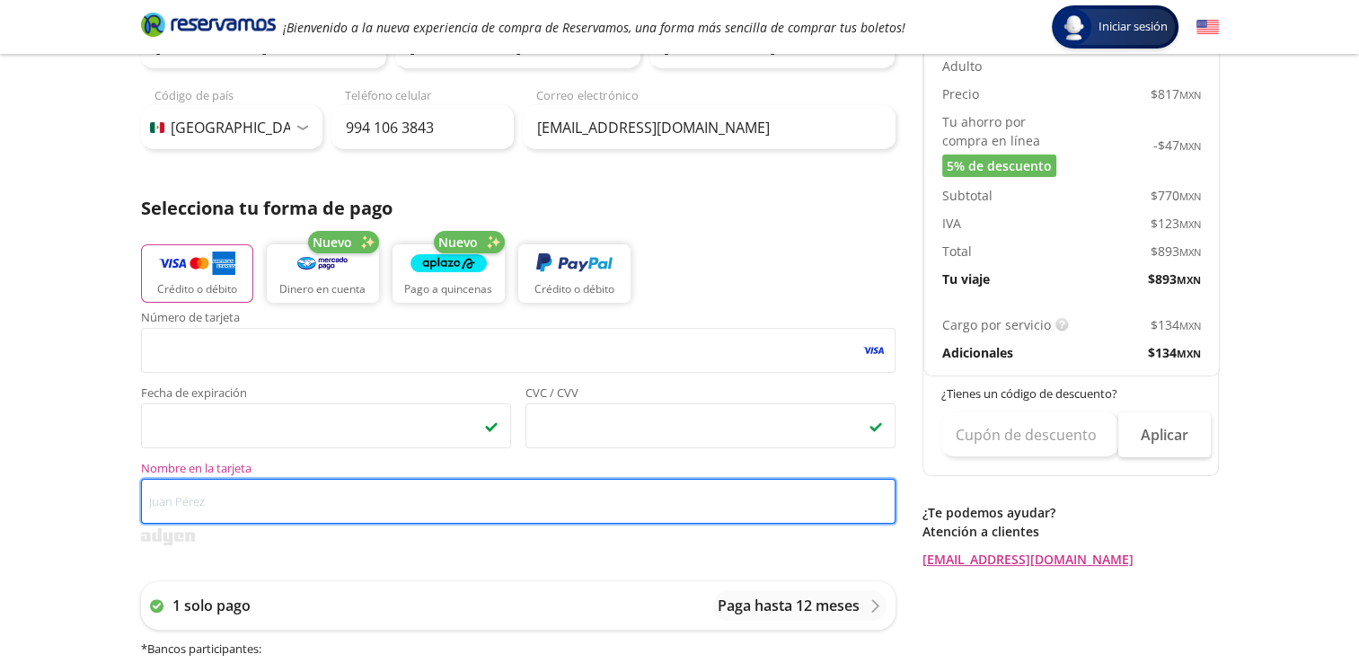
click at [197, 509] on input "Nombre en la tarjeta" at bounding box center [518, 501] width 755 height 45
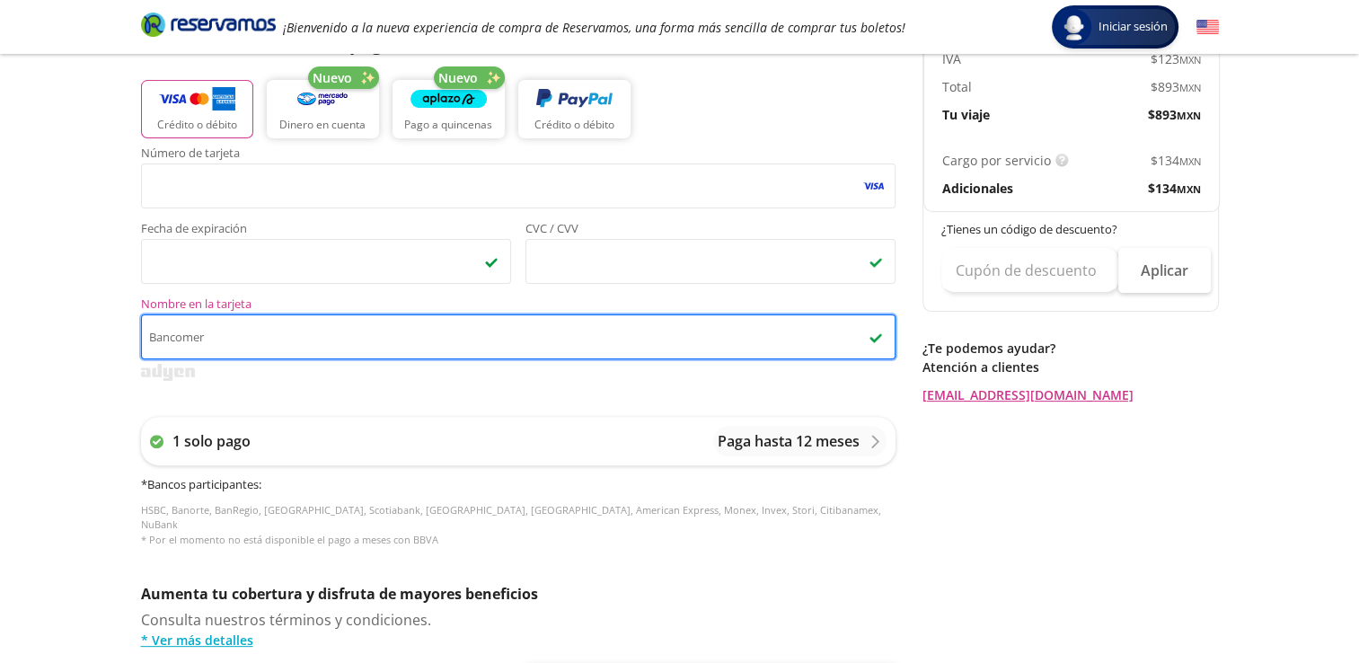
scroll to position [440, 0]
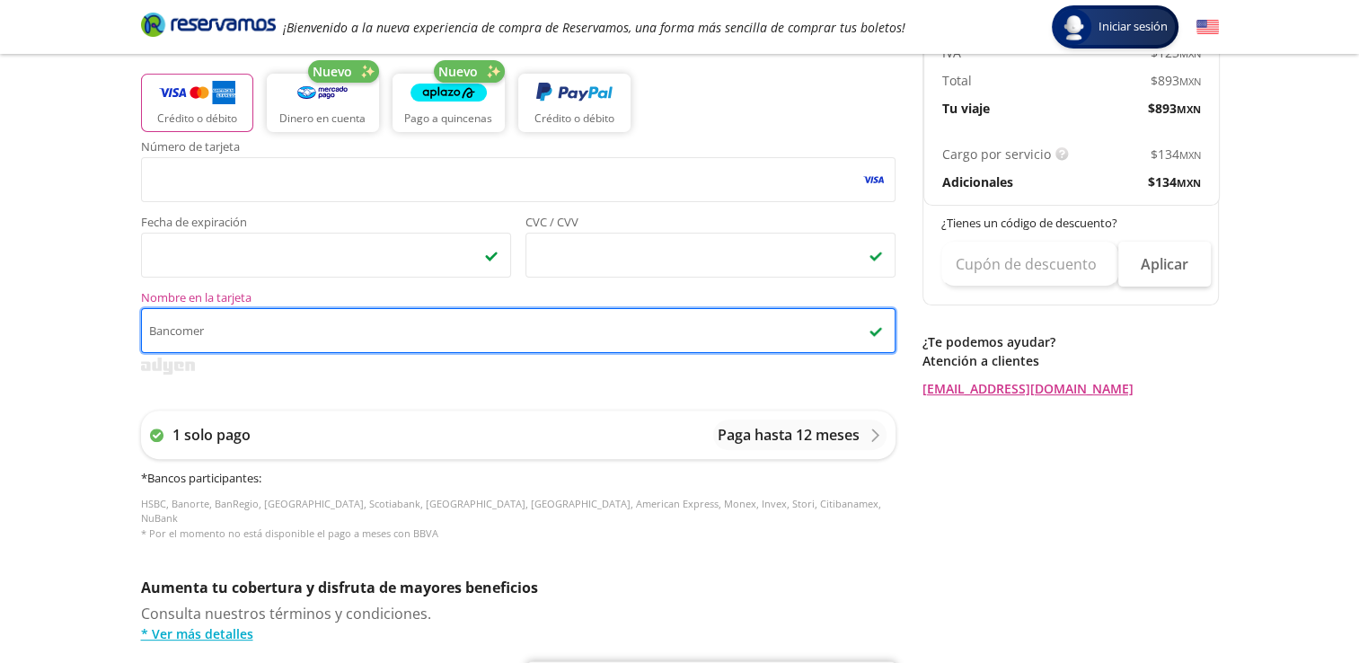
type input "Bancomer"
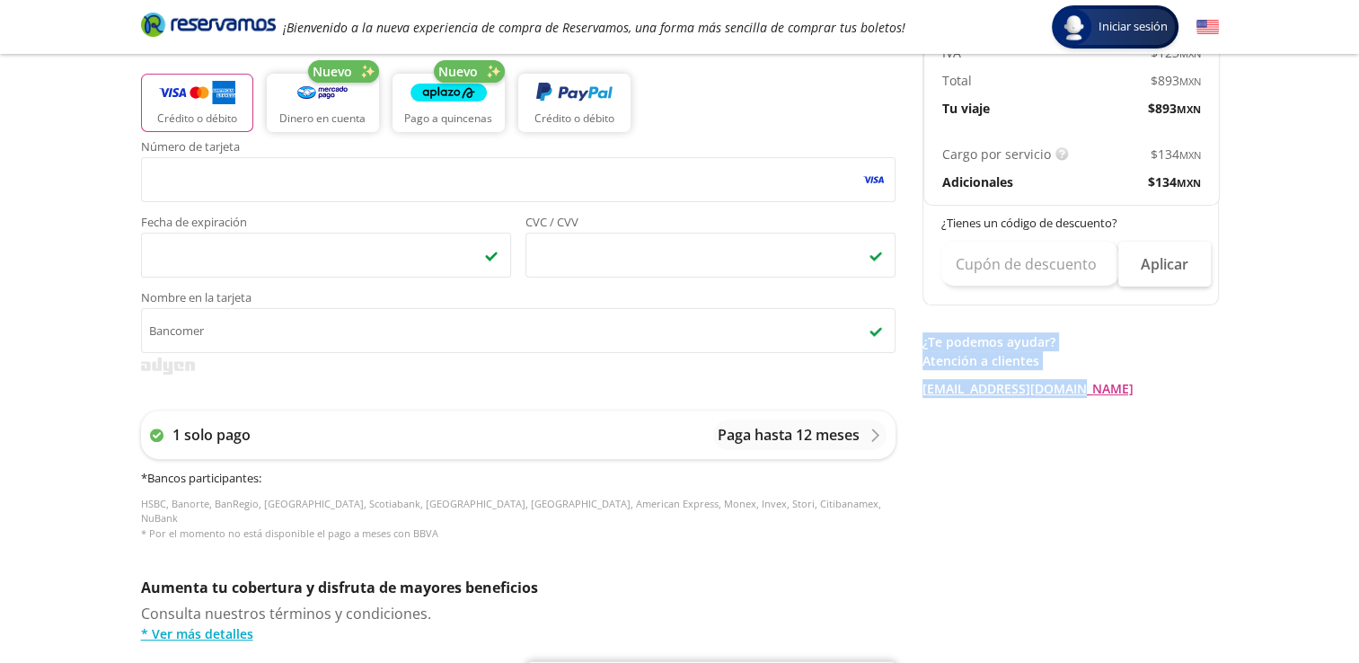
drag, startPoint x: 1359, startPoint y: 300, endPoint x: 1359, endPoint y: 376, distance: 75.5
click at [1359, 376] on html "Group 9 Created with Sketch. Pago Aguascalientes - Ciudad de México Iniciar ses…" at bounding box center [679, 304] width 1359 height 1489
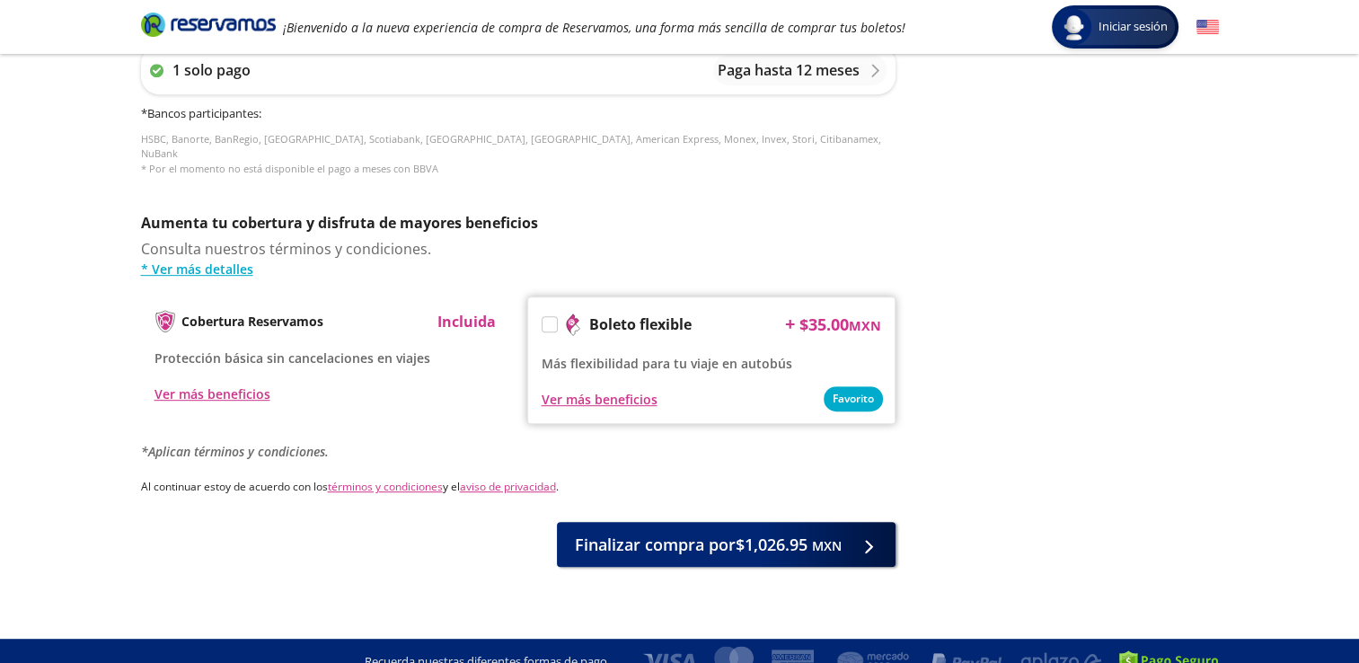
scroll to position [810, 0]
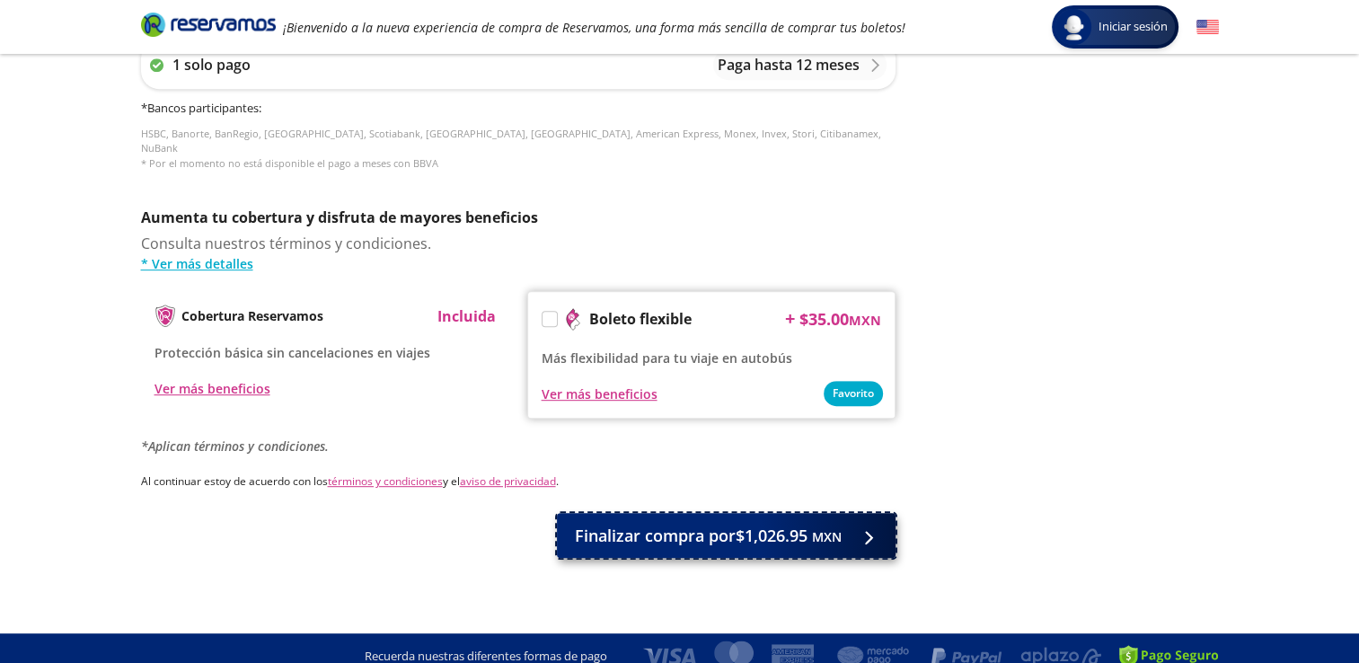
click at [658, 524] on span "Finalizar compra por $1,026.95 MXN" at bounding box center [708, 536] width 267 height 24
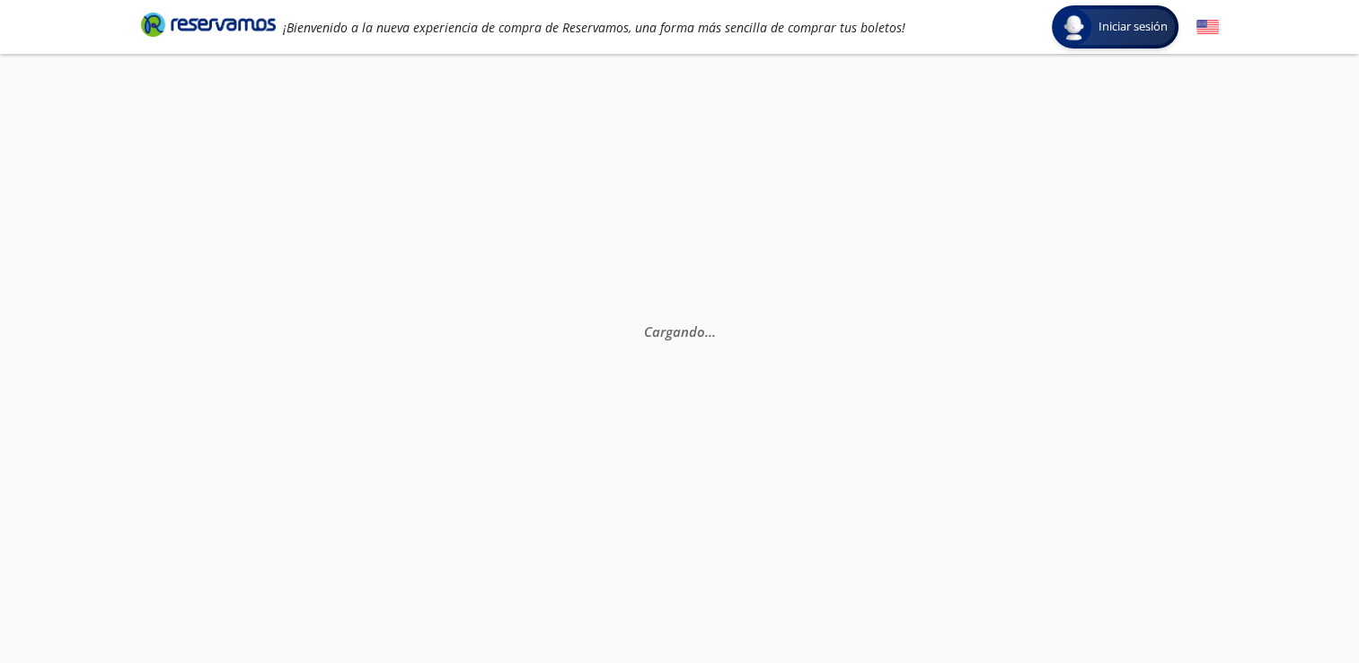
scroll to position [126, 0]
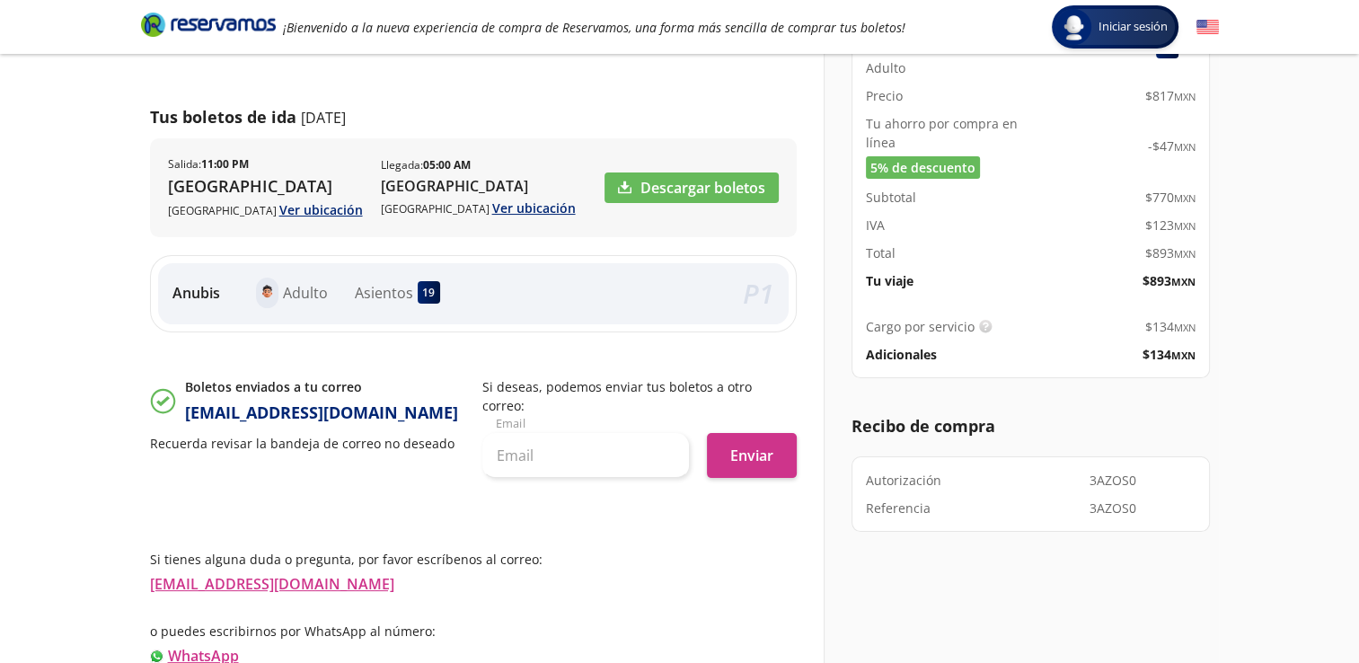
scroll to position [241, 0]
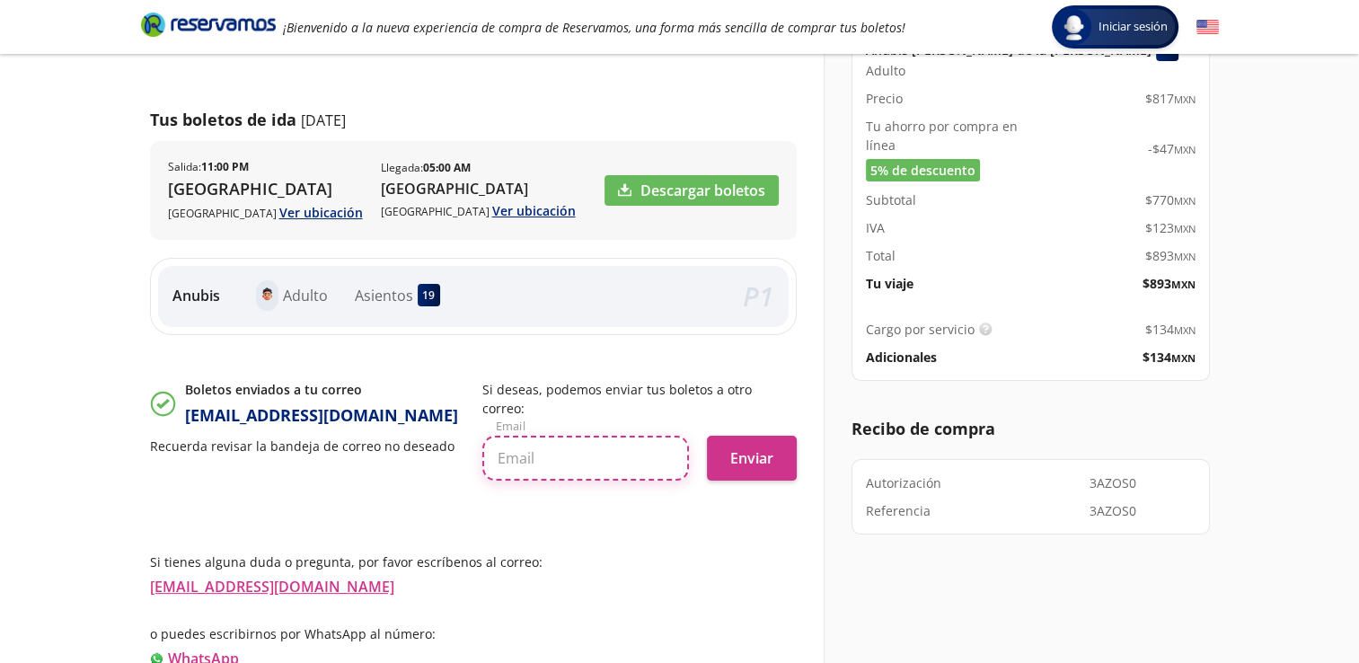
click at [560, 441] on input "text" at bounding box center [585, 458] width 207 height 45
type input "[EMAIL_ADDRESS][DOMAIN_NAME]"
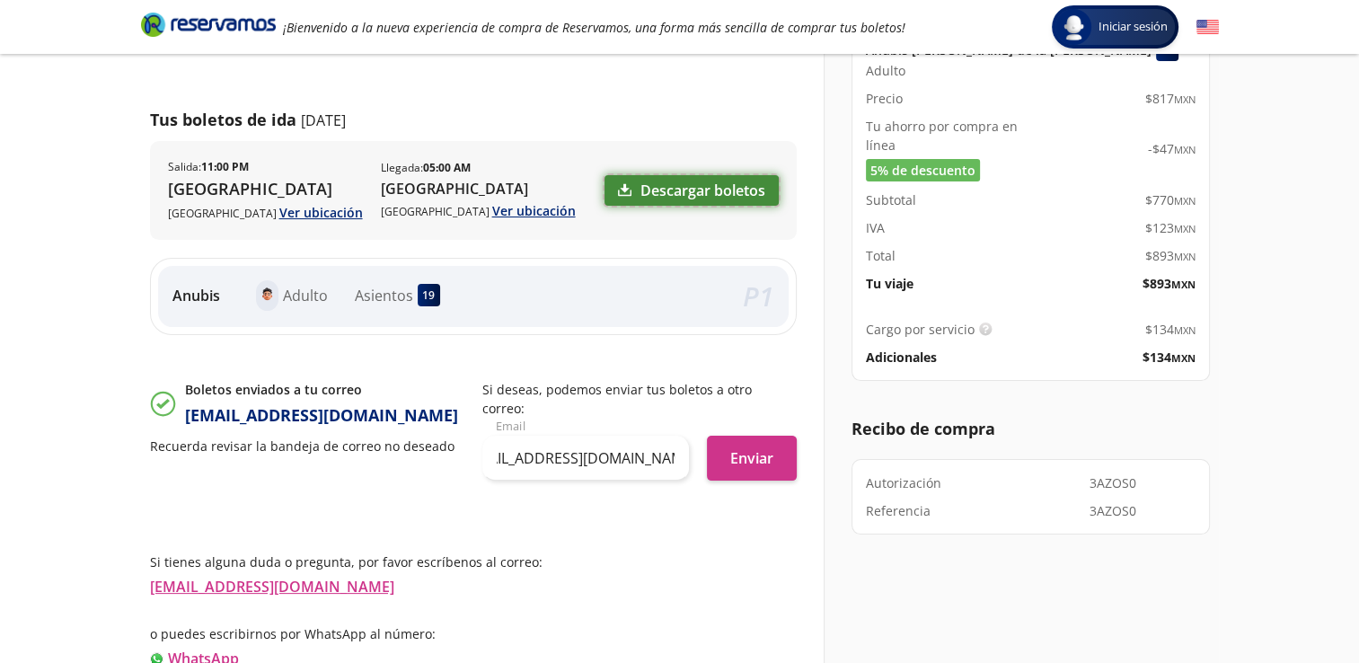
scroll to position [0, 0]
click at [669, 188] on link "Descargar boletos" at bounding box center [692, 190] width 174 height 31
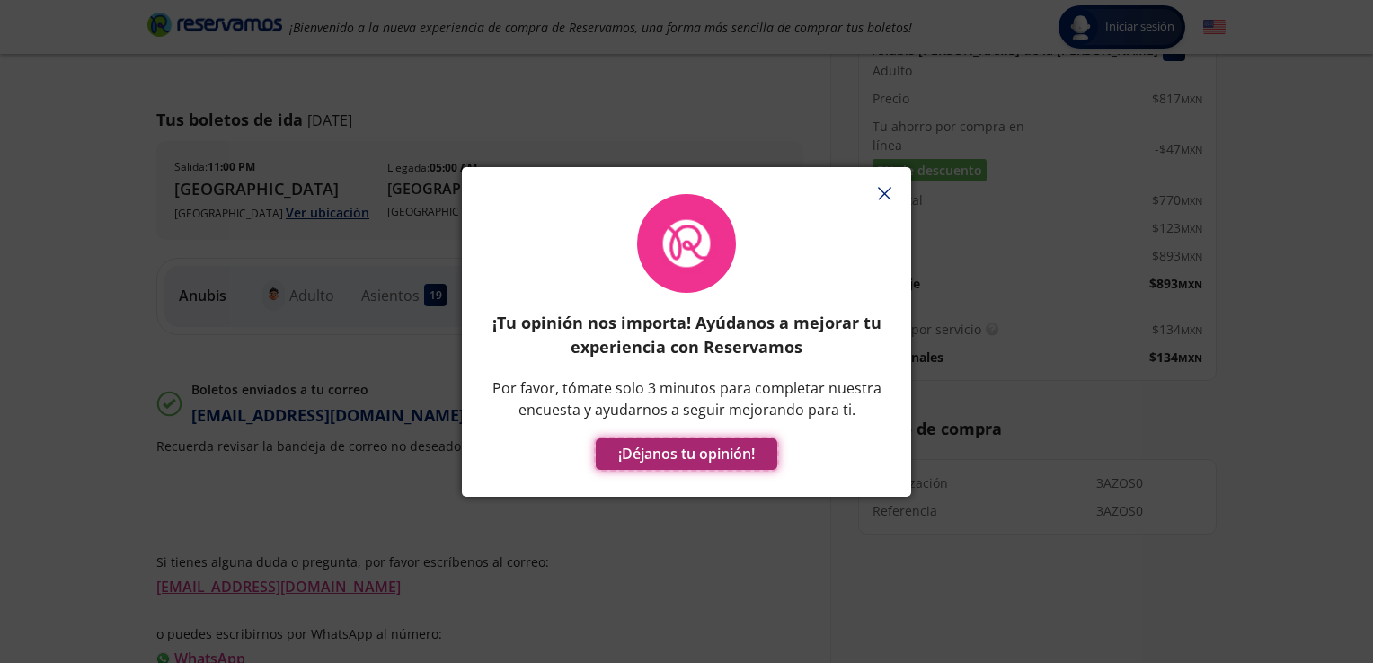
click at [686, 458] on button "¡Déjanos tu opinión!" at bounding box center [686, 453] width 181 height 31
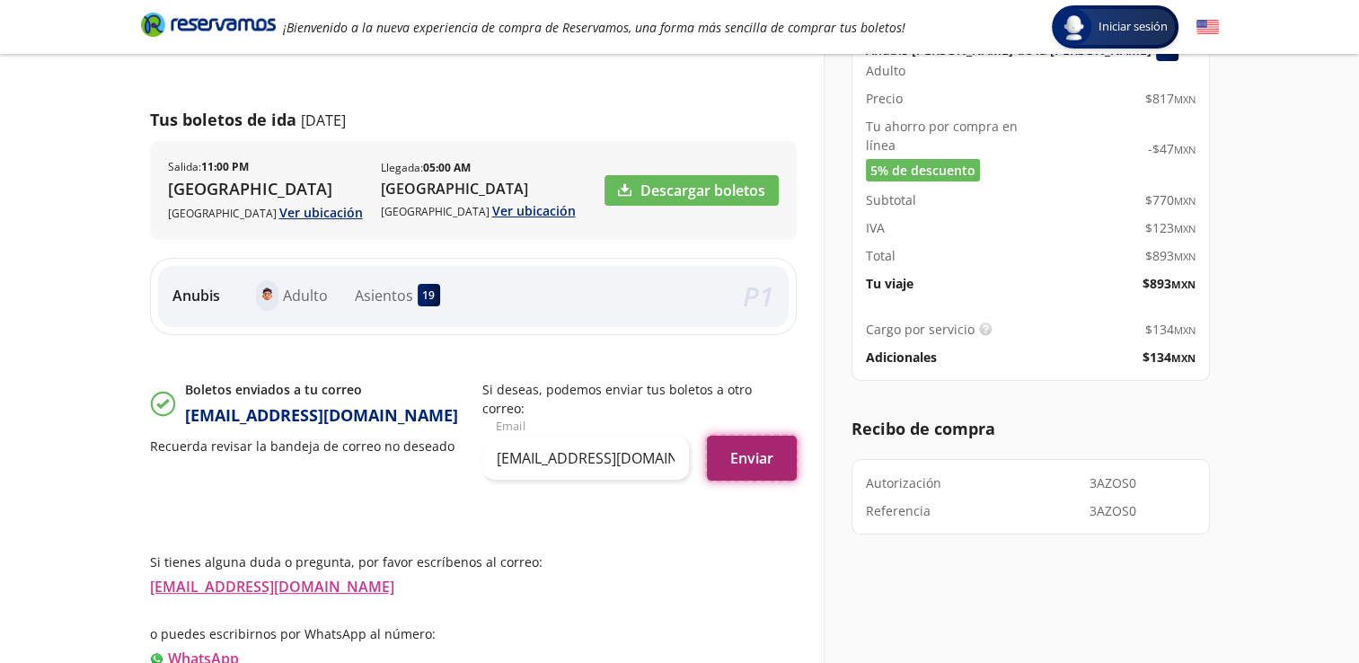
click at [763, 444] on button "Enviar" at bounding box center [752, 458] width 90 height 45
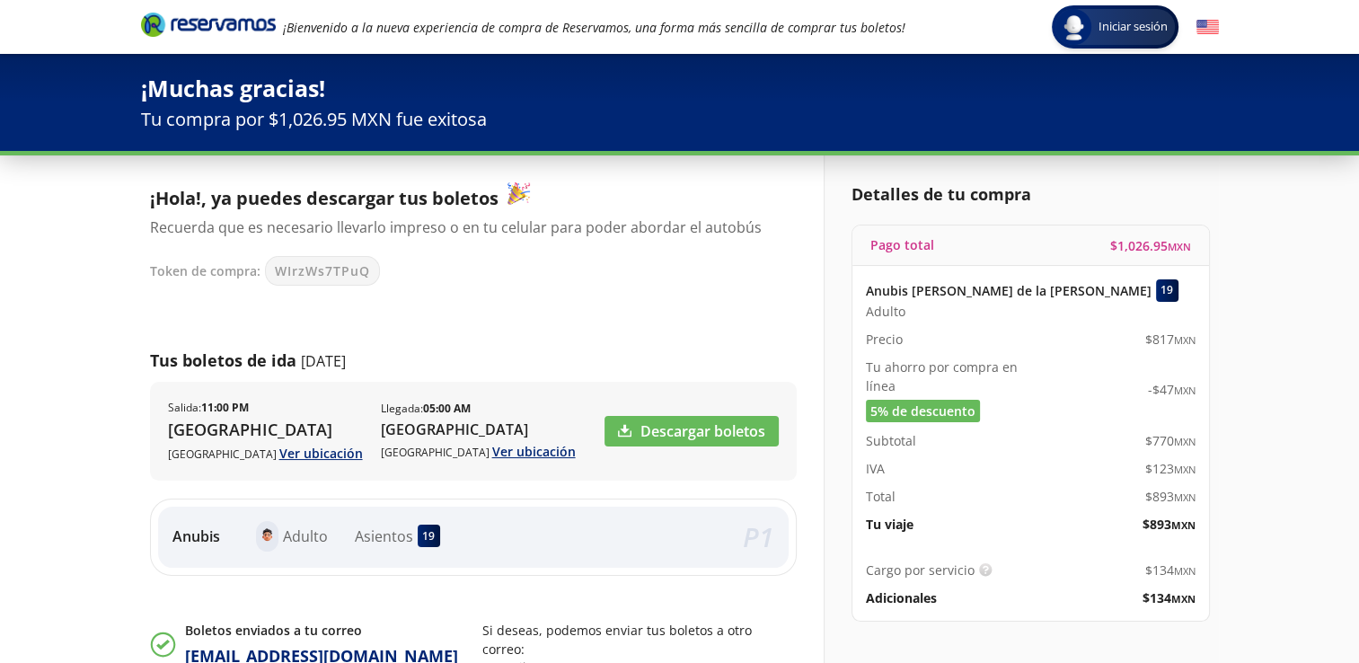
scroll to position [18, 0]
